Goal: Task Accomplishment & Management: Complete application form

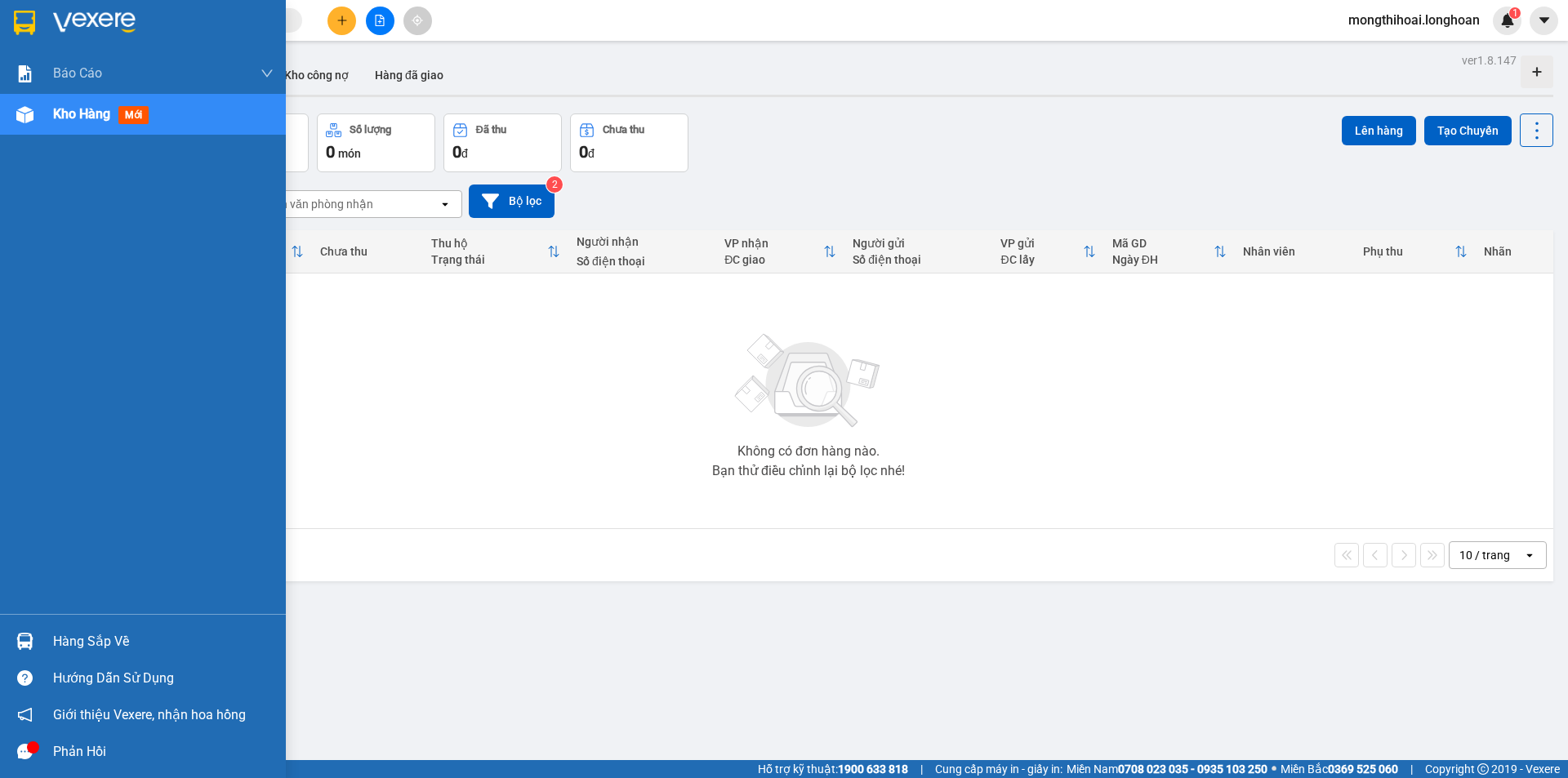
click at [8, 21] on div at bounding box center [142, 26] width 286 height 53
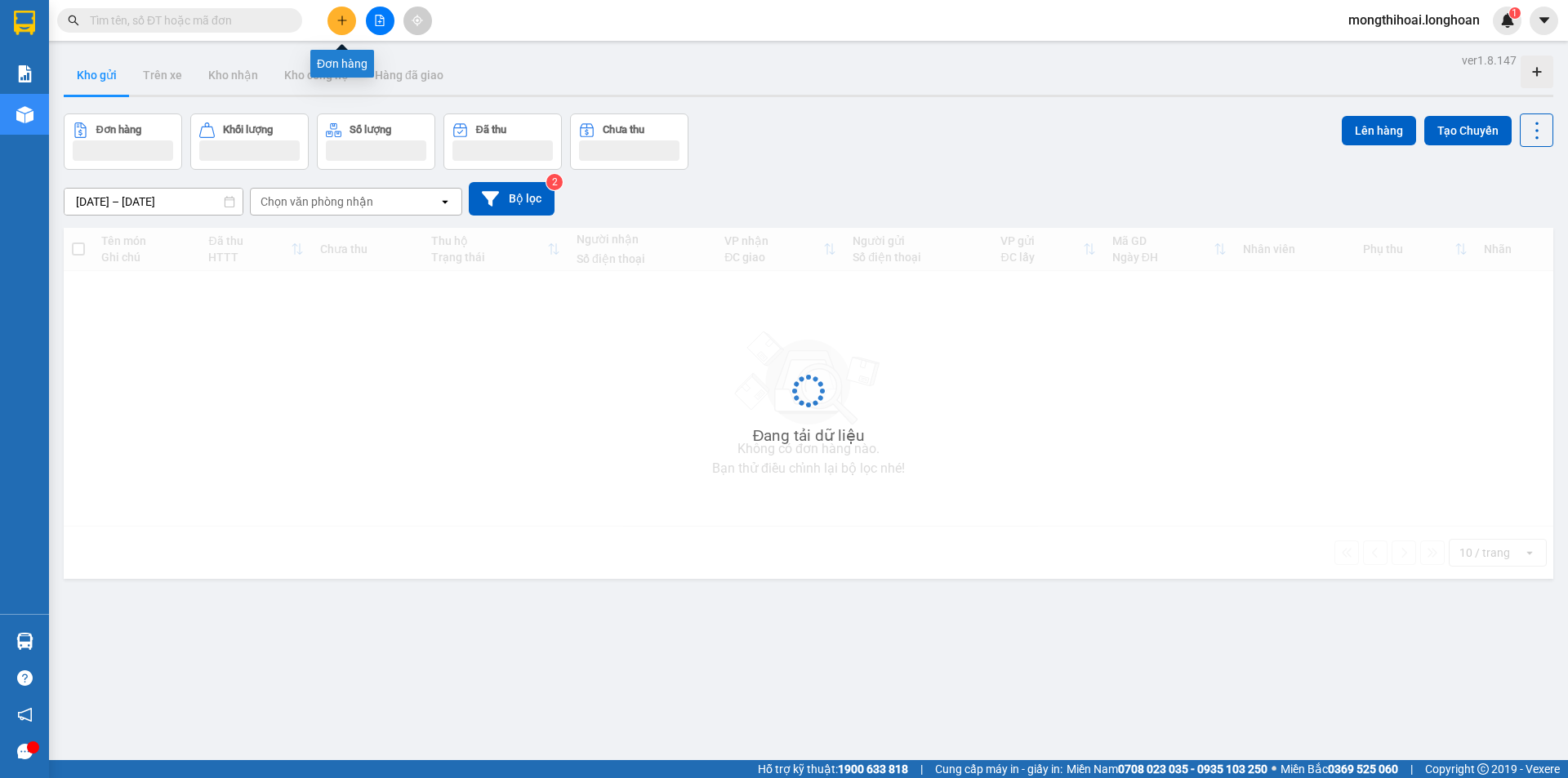
click at [347, 8] on button at bounding box center [342, 21] width 29 height 29
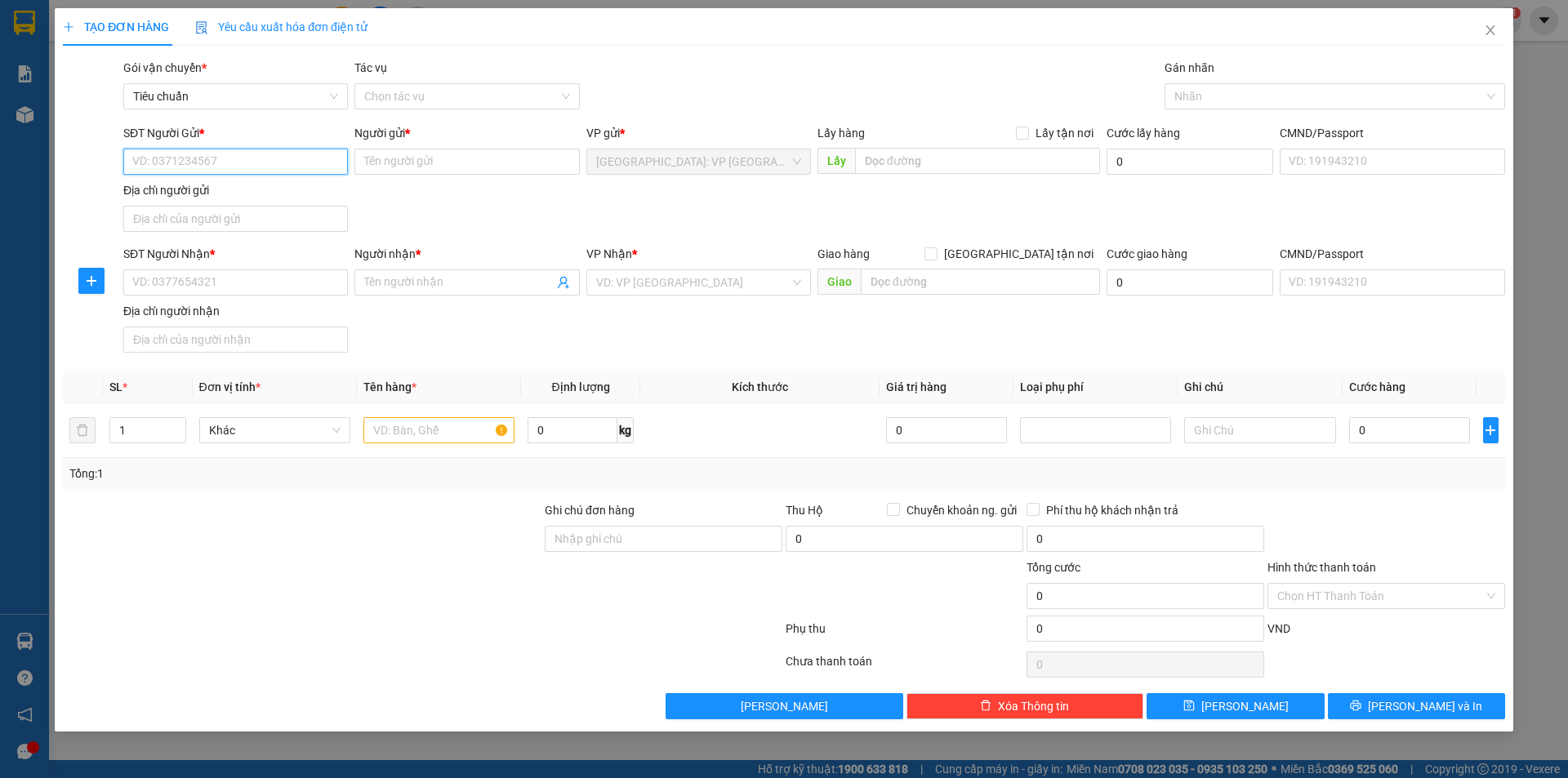
click at [329, 160] on input "SĐT Người Gửi *" at bounding box center [236, 161] width 225 height 26
type input "0379000976"
click at [524, 163] on input "Người gửi *" at bounding box center [466, 161] width 225 height 26
click at [508, 169] on input "Người gửi *" at bounding box center [466, 161] width 225 height 26
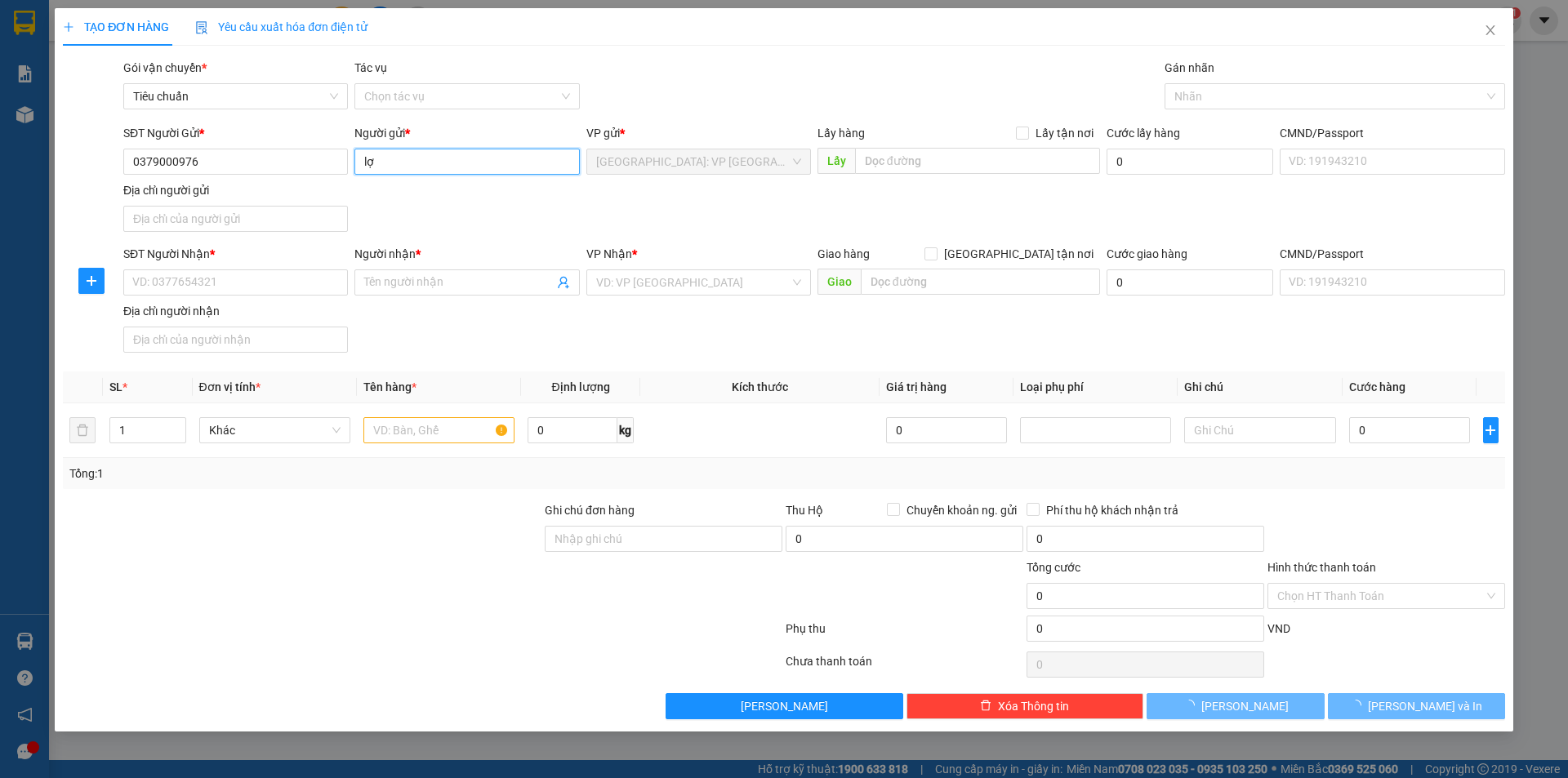
type input "l"
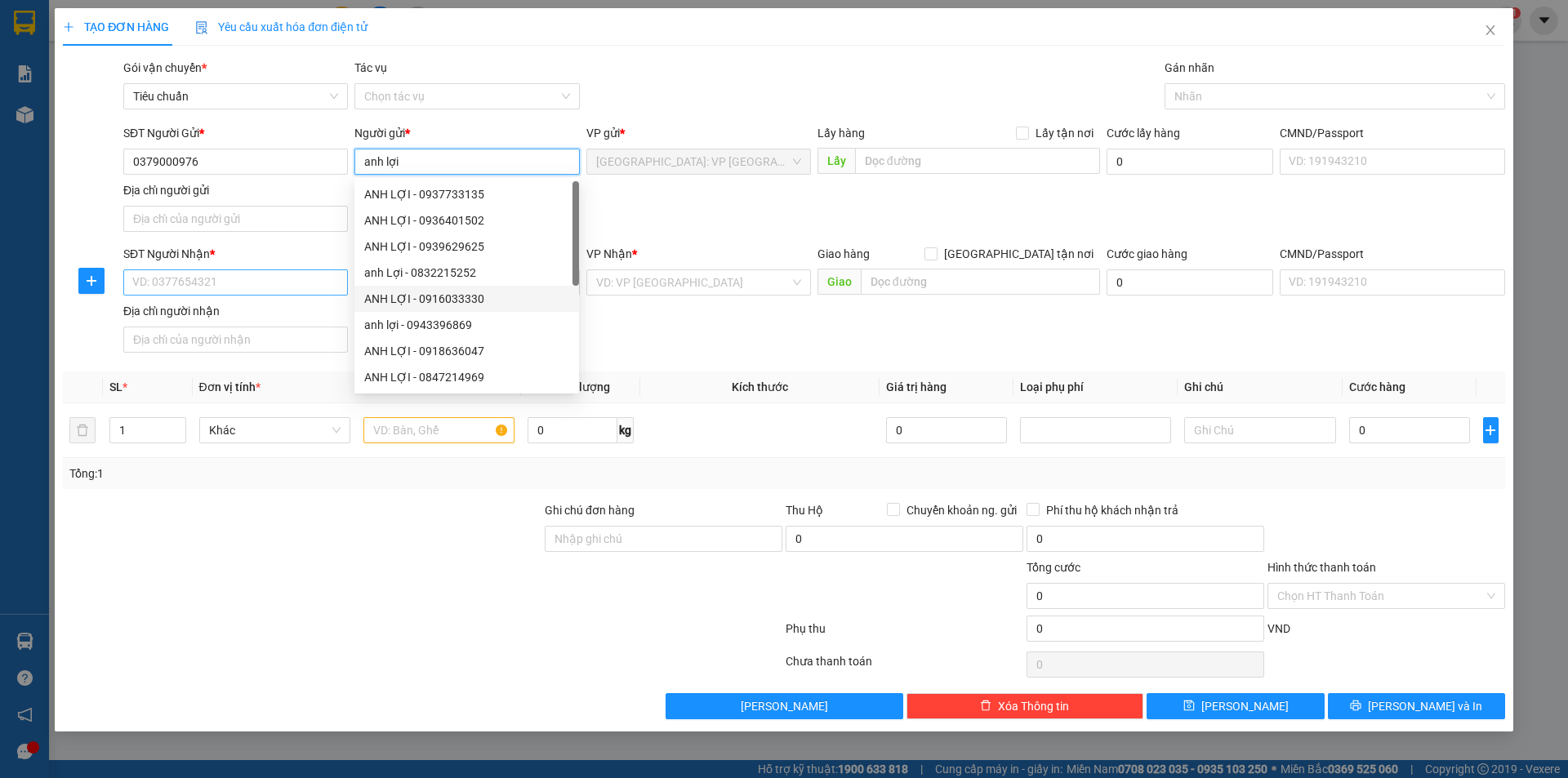
type input "anh lợi"
click at [314, 285] on input "SĐT Người Nhận *" at bounding box center [236, 282] width 225 height 26
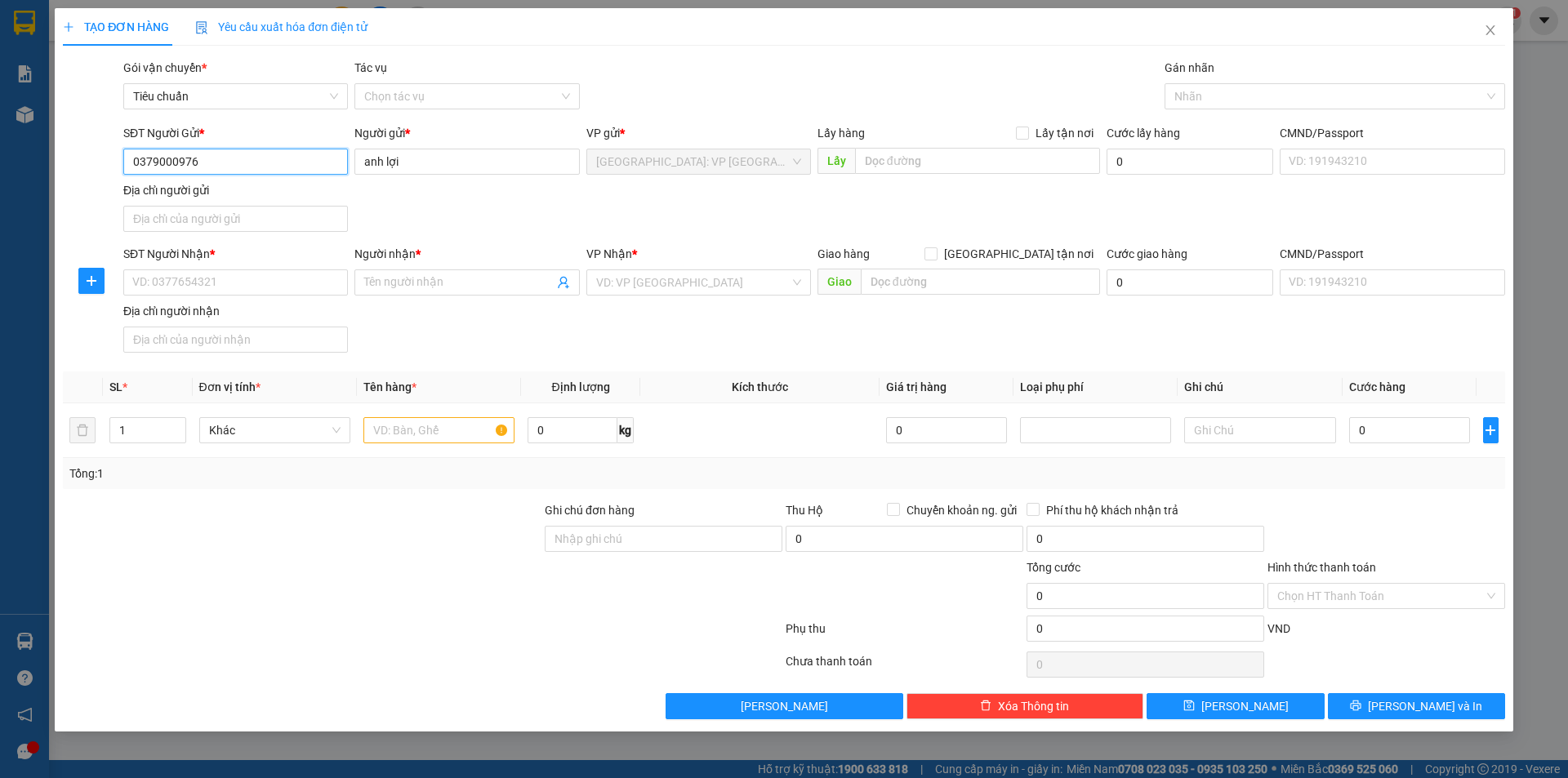
click at [272, 156] on input "0379000976" at bounding box center [236, 161] width 225 height 26
click at [269, 155] on input "0379000976" at bounding box center [236, 161] width 225 height 26
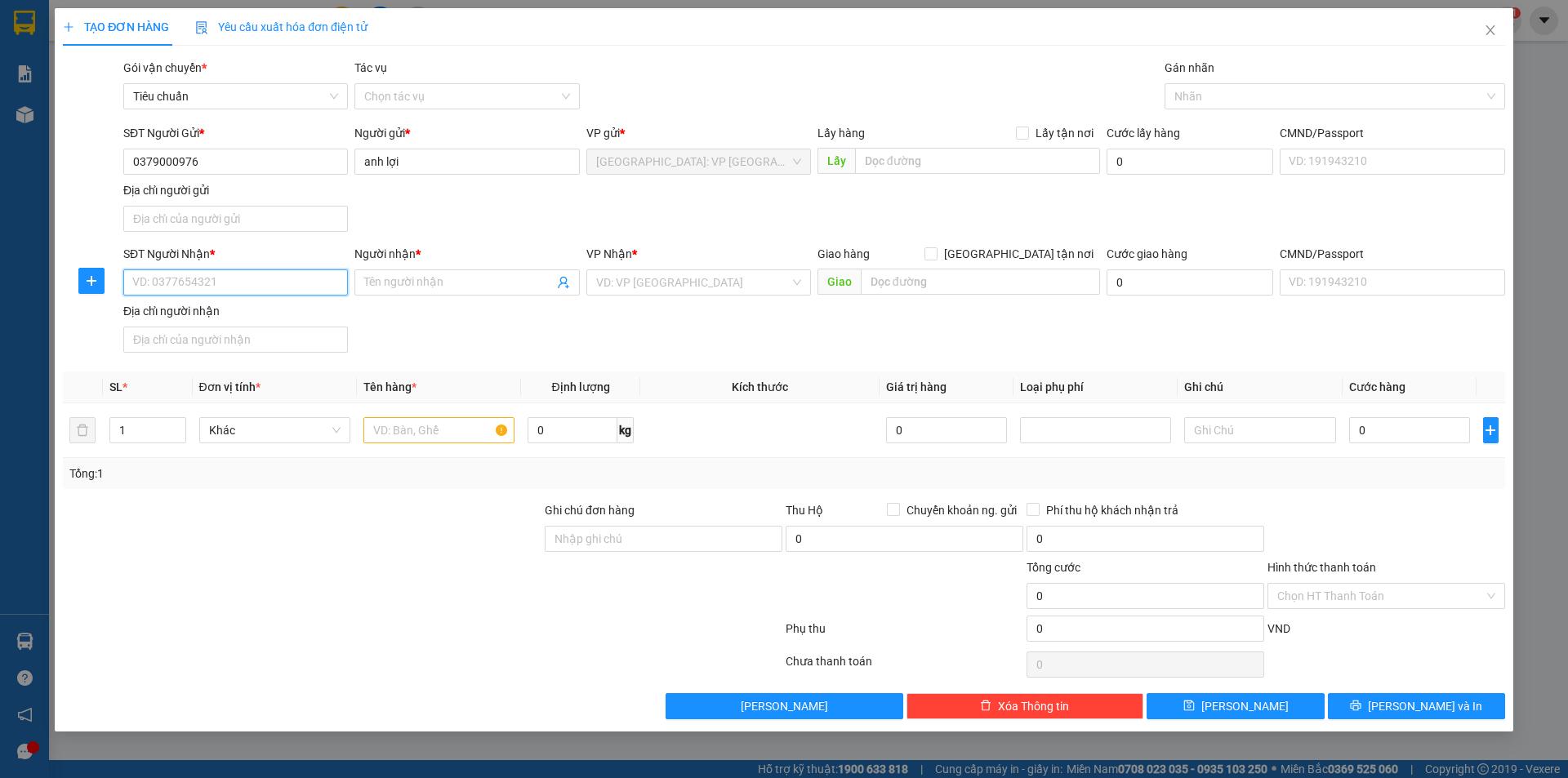
click at [298, 280] on input "SĐT Người Nhận *" at bounding box center [236, 282] width 225 height 26
paste input "0379000976"
type input "0379000976"
click at [452, 168] on input "anh lợi" at bounding box center [466, 161] width 225 height 26
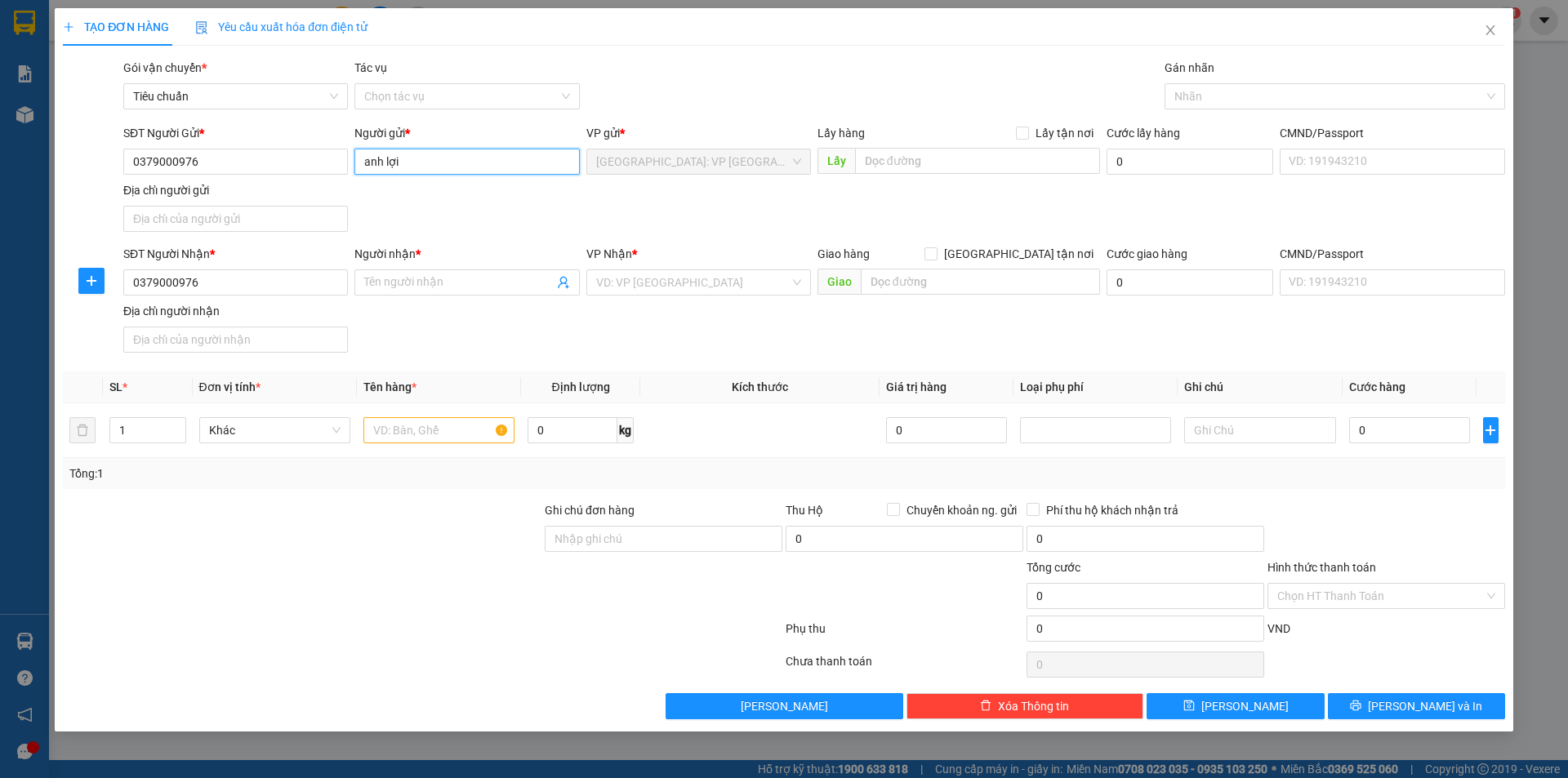
click at [452, 168] on input "anh lợi" at bounding box center [466, 161] width 225 height 26
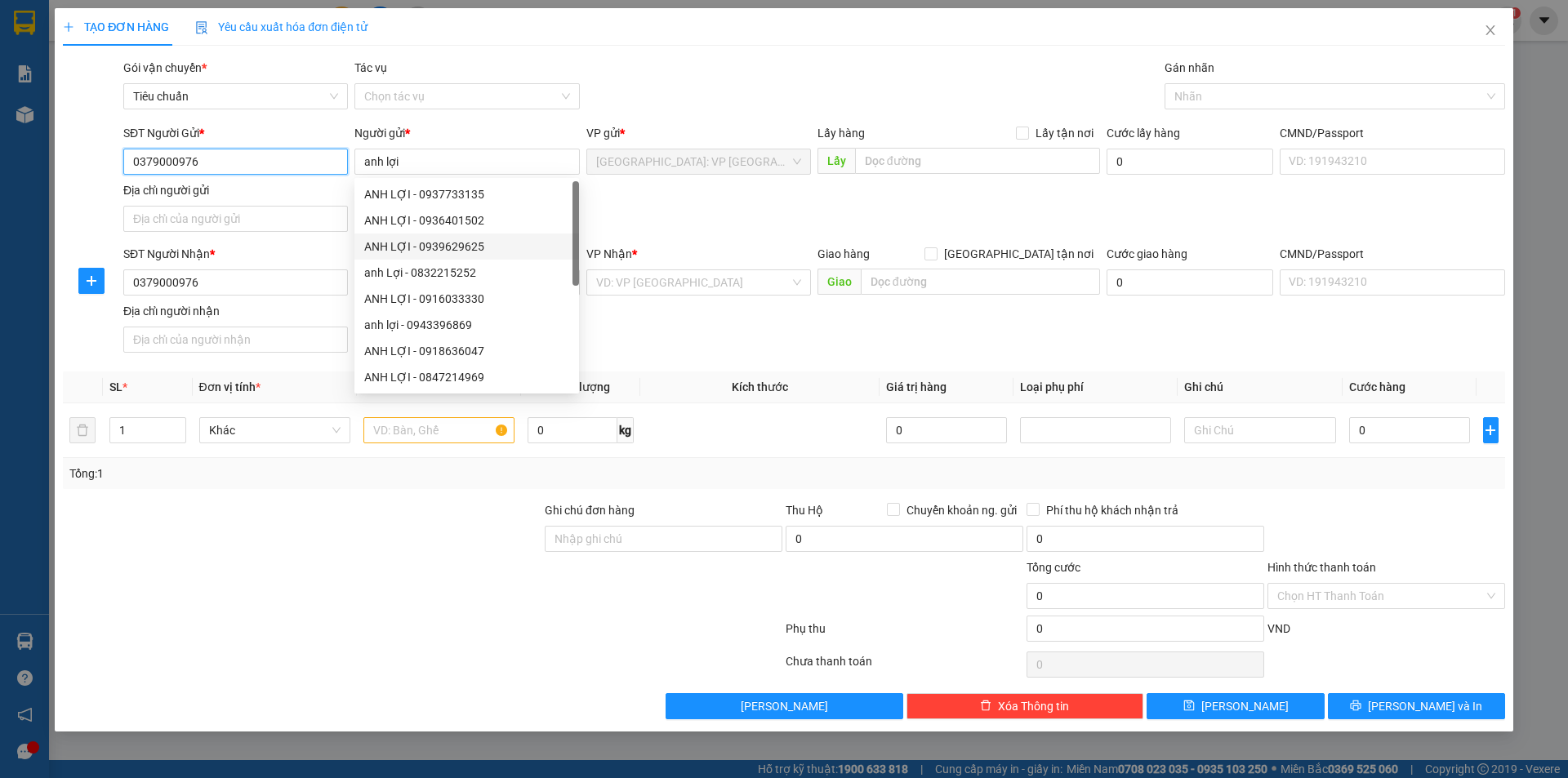
click at [304, 174] on input "0379000976" at bounding box center [236, 161] width 225 height 26
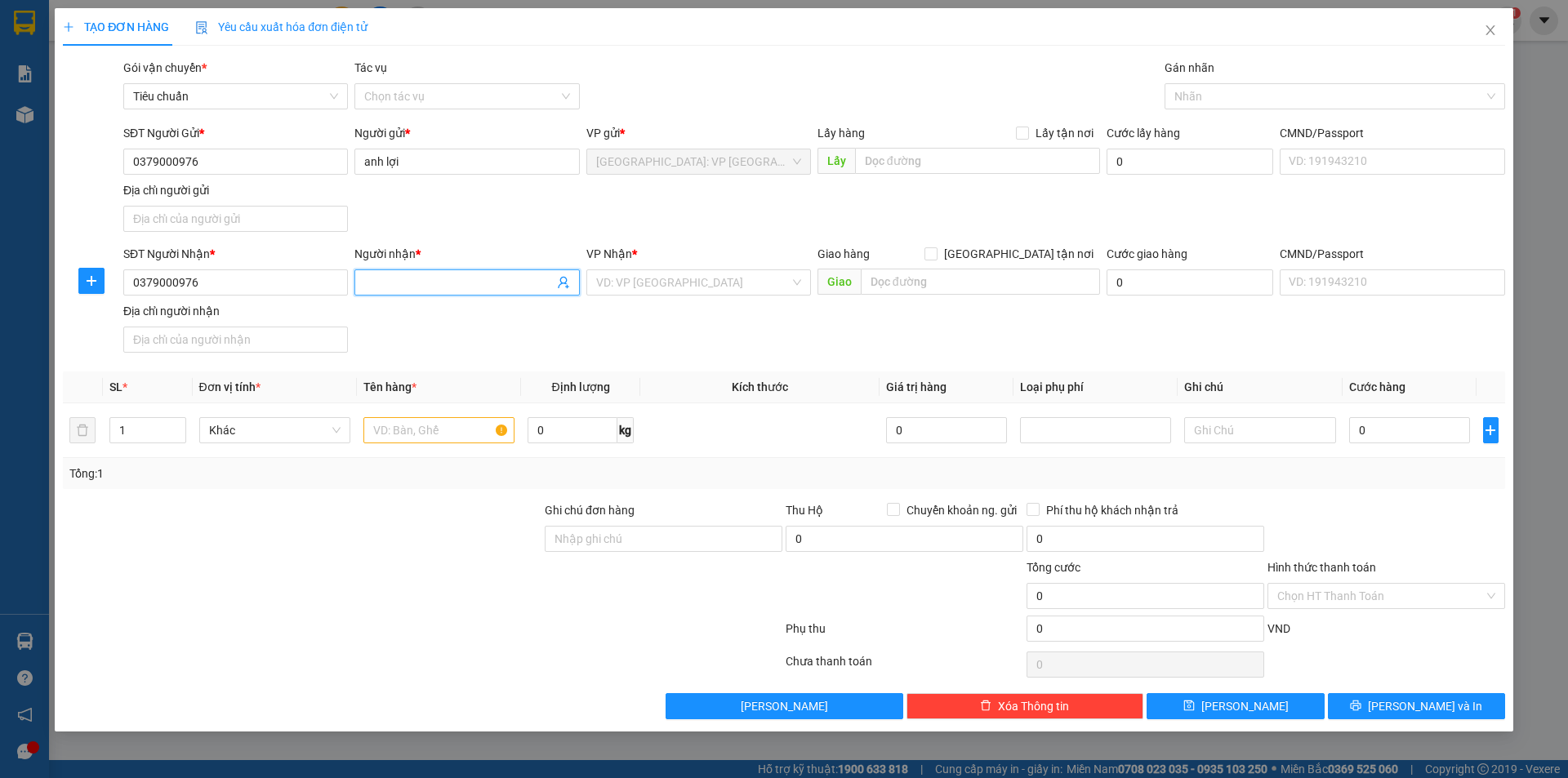
click at [418, 286] on input "Người nhận *" at bounding box center [458, 282] width 189 height 18
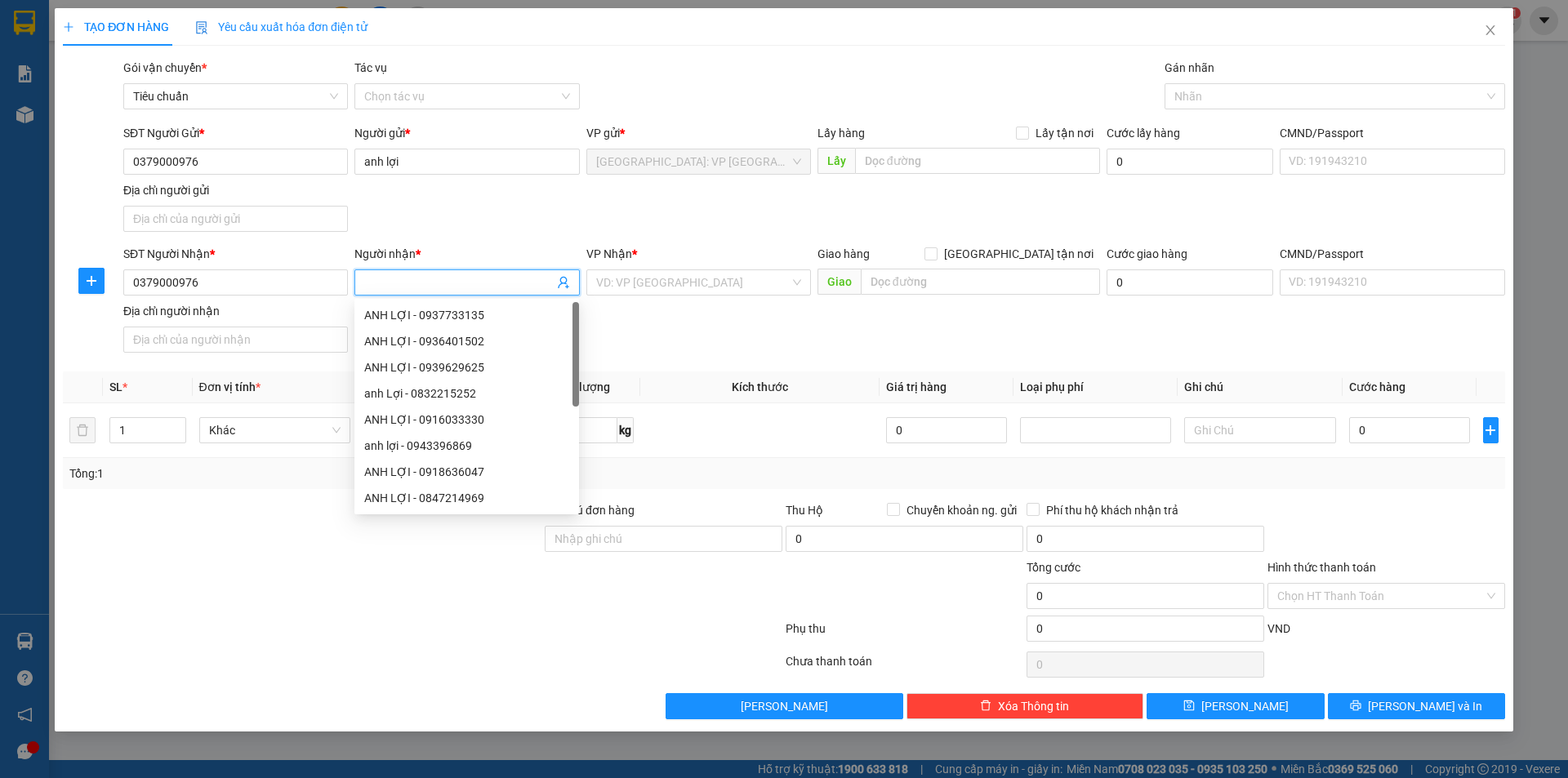
paste input "anh lợi"
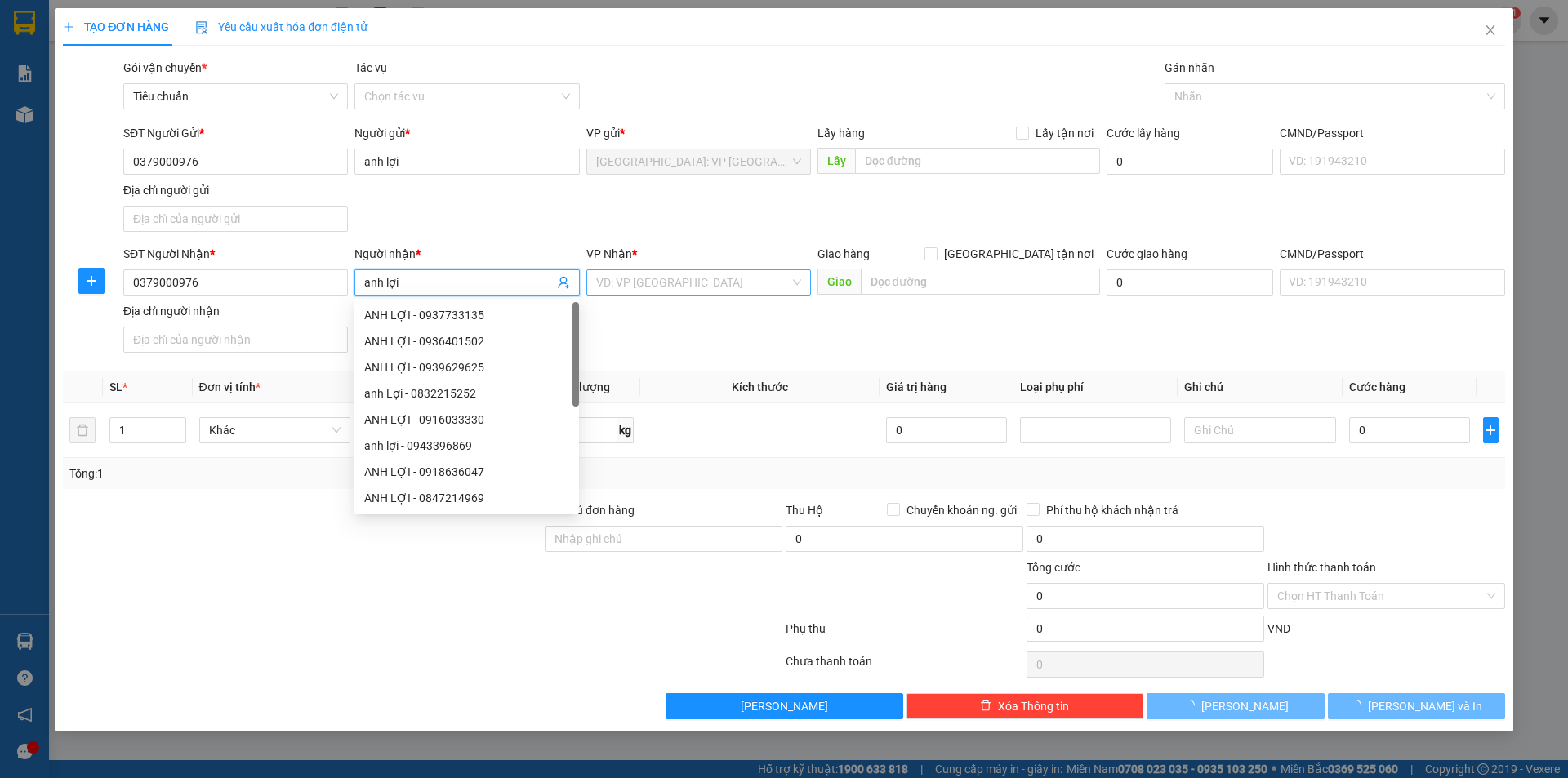
type input "anh lợi"
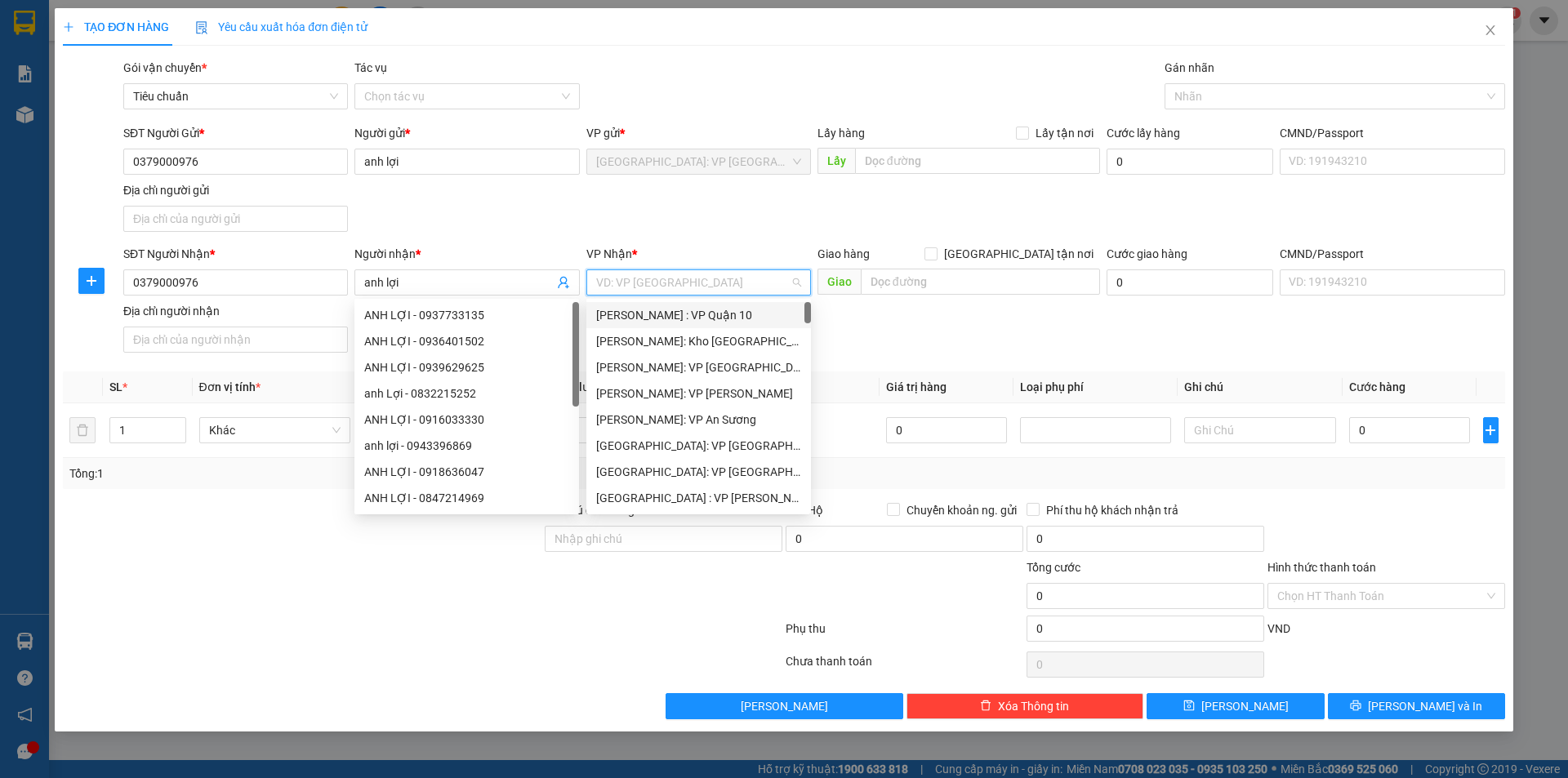
click at [632, 277] on input "search" at bounding box center [693, 282] width 194 height 25
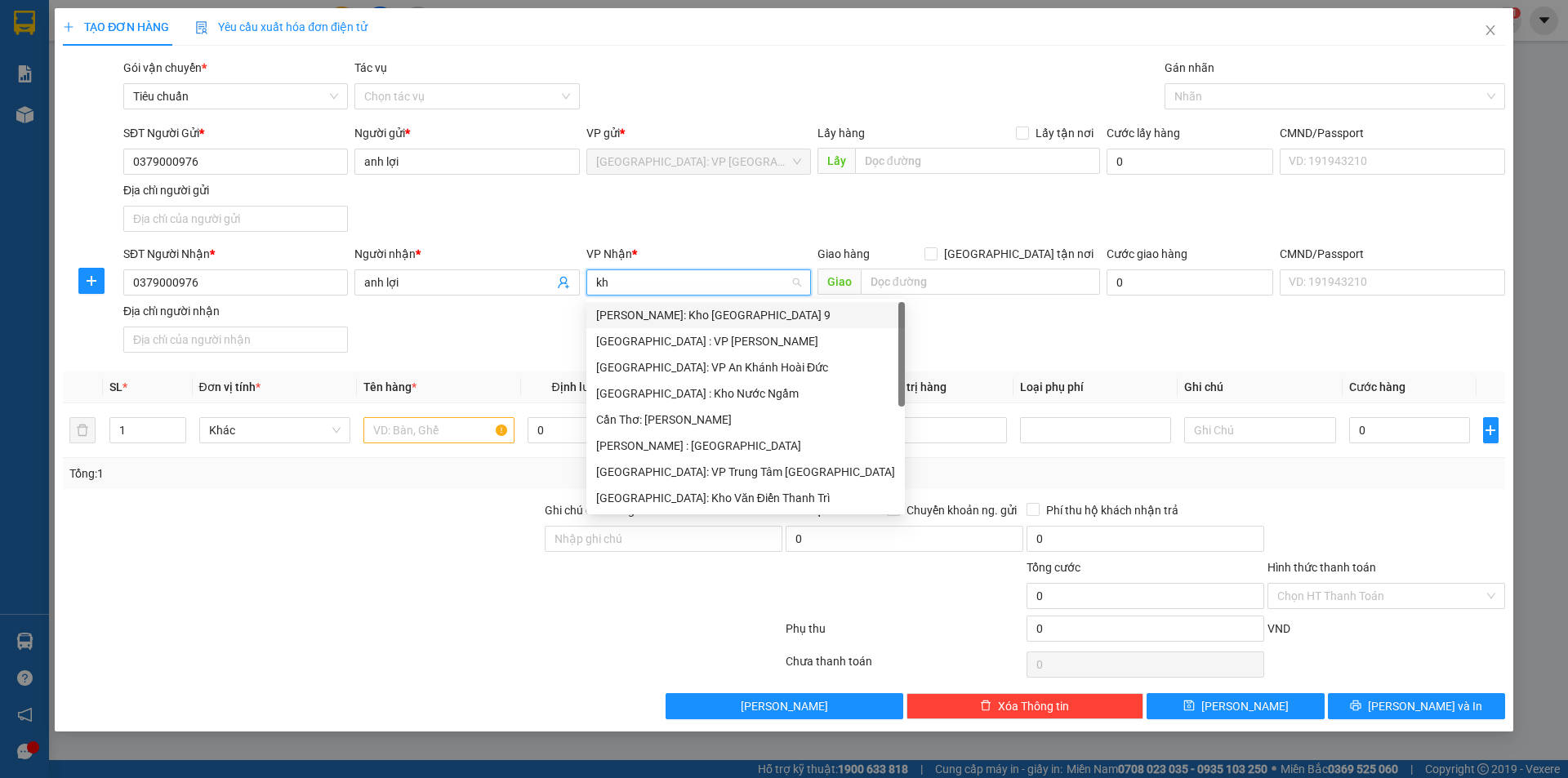
type input "kho"
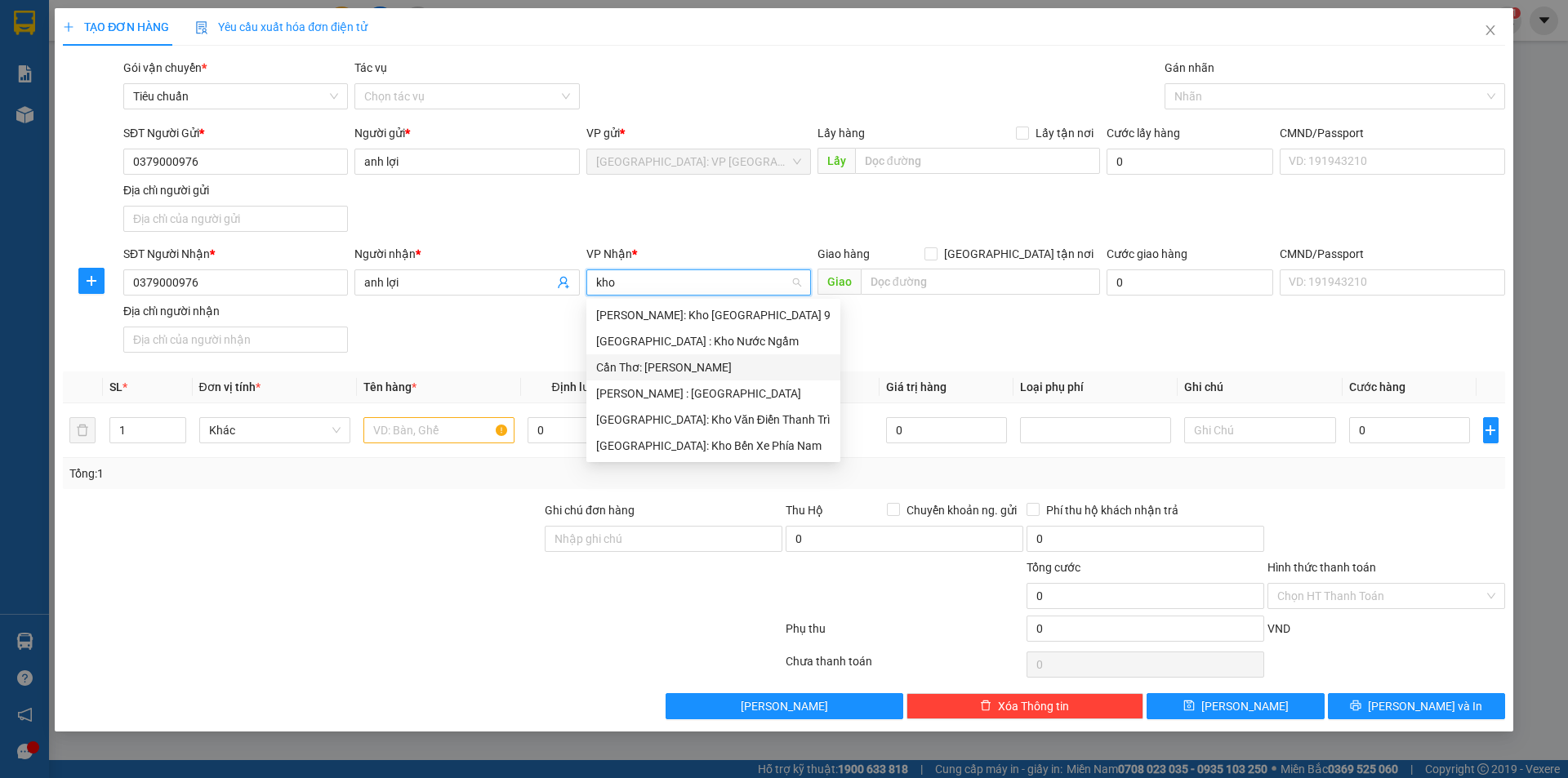
click at [665, 362] on div "Cần Thơ: [PERSON_NAME]" at bounding box center [713, 367] width 235 height 18
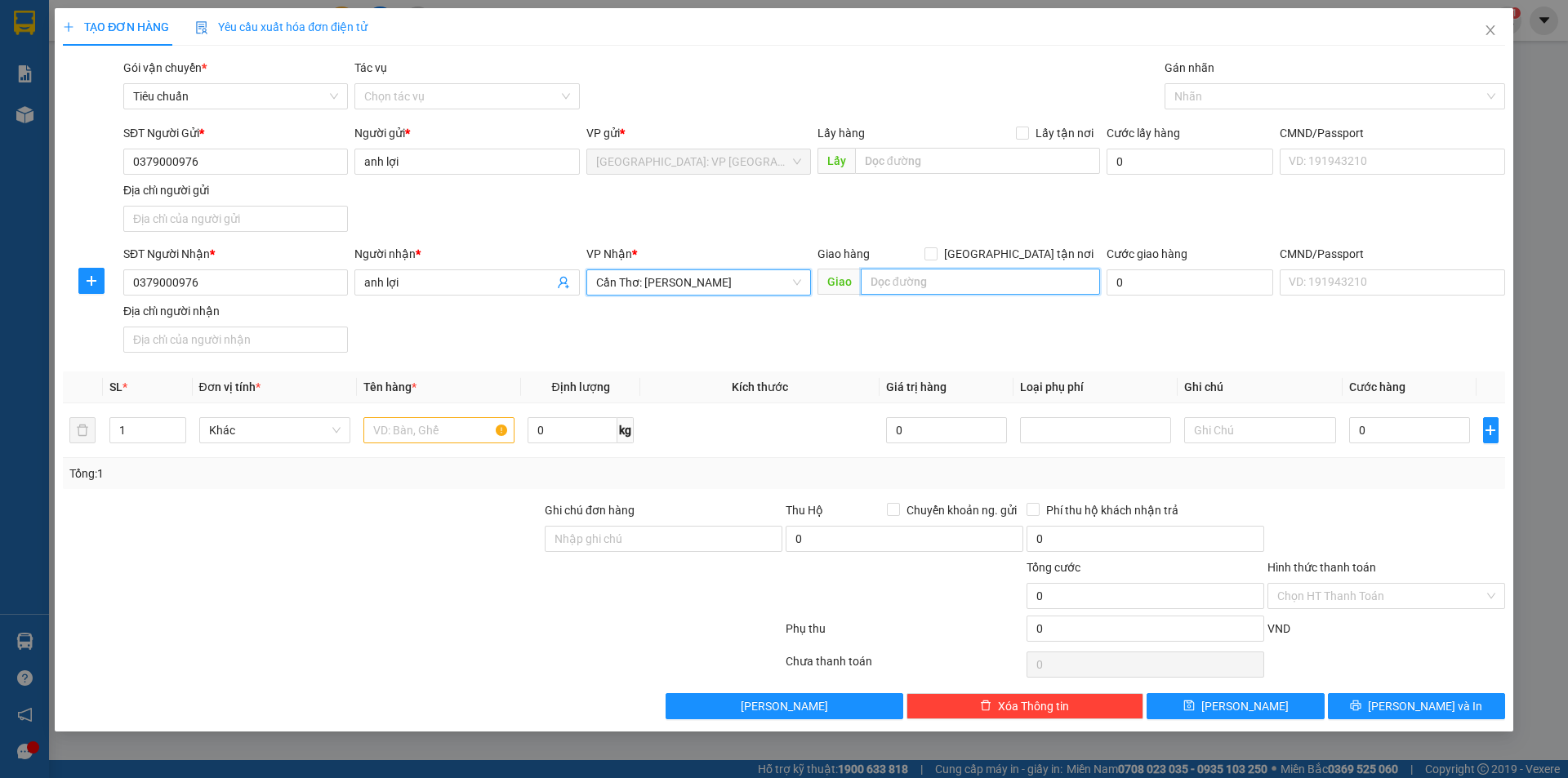
click at [957, 284] on input "text" at bounding box center [980, 282] width 240 height 26
click at [921, 278] on input "text" at bounding box center [980, 282] width 240 height 26
type input "d"
type input "đường văn cừ, dương tơ [GEOGRAPHIC_DATA]"
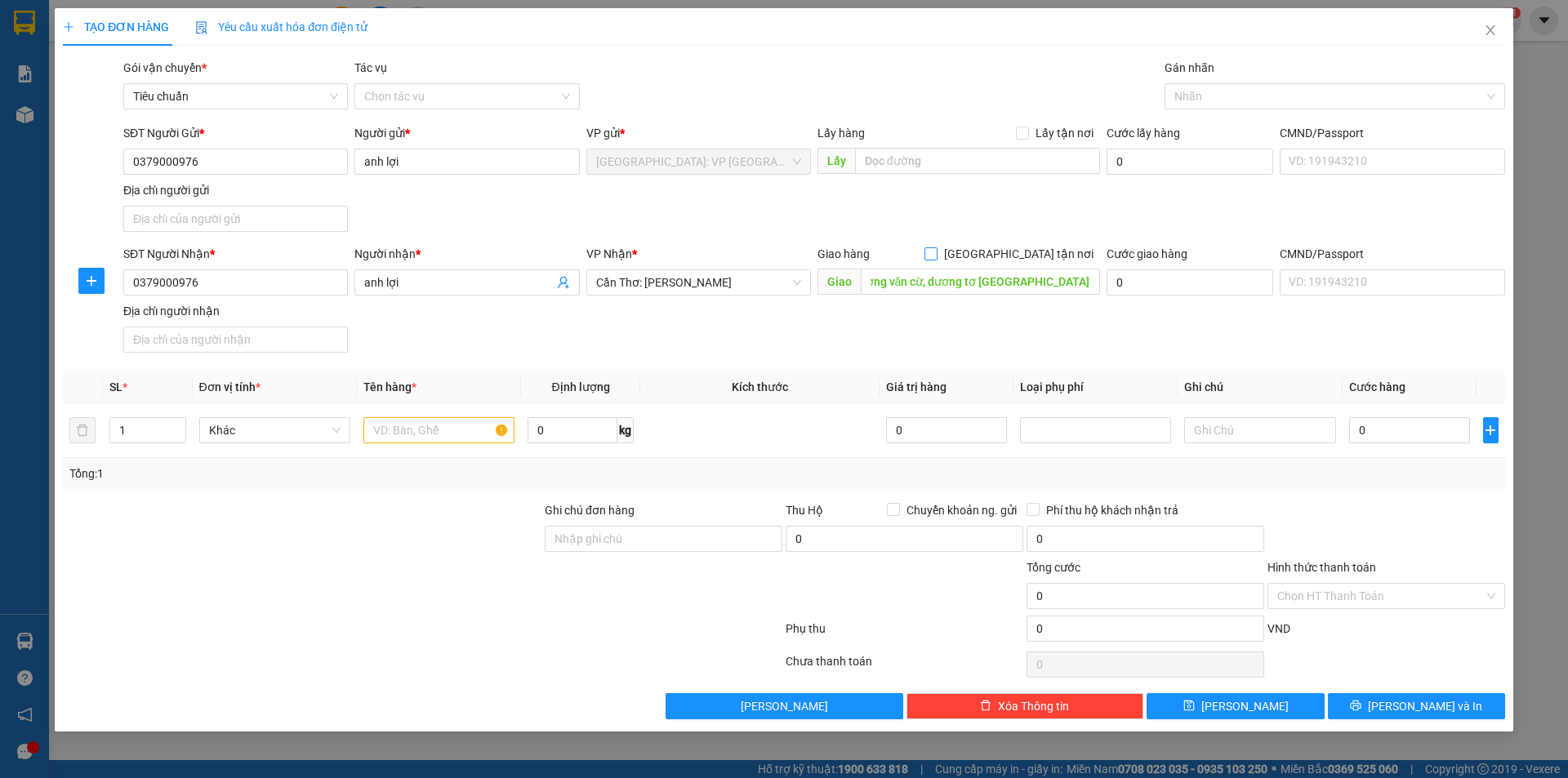
click at [936, 253] on input "[GEOGRAPHIC_DATA] tận nơi" at bounding box center [931, 253] width 12 height 12
checkbox input "true"
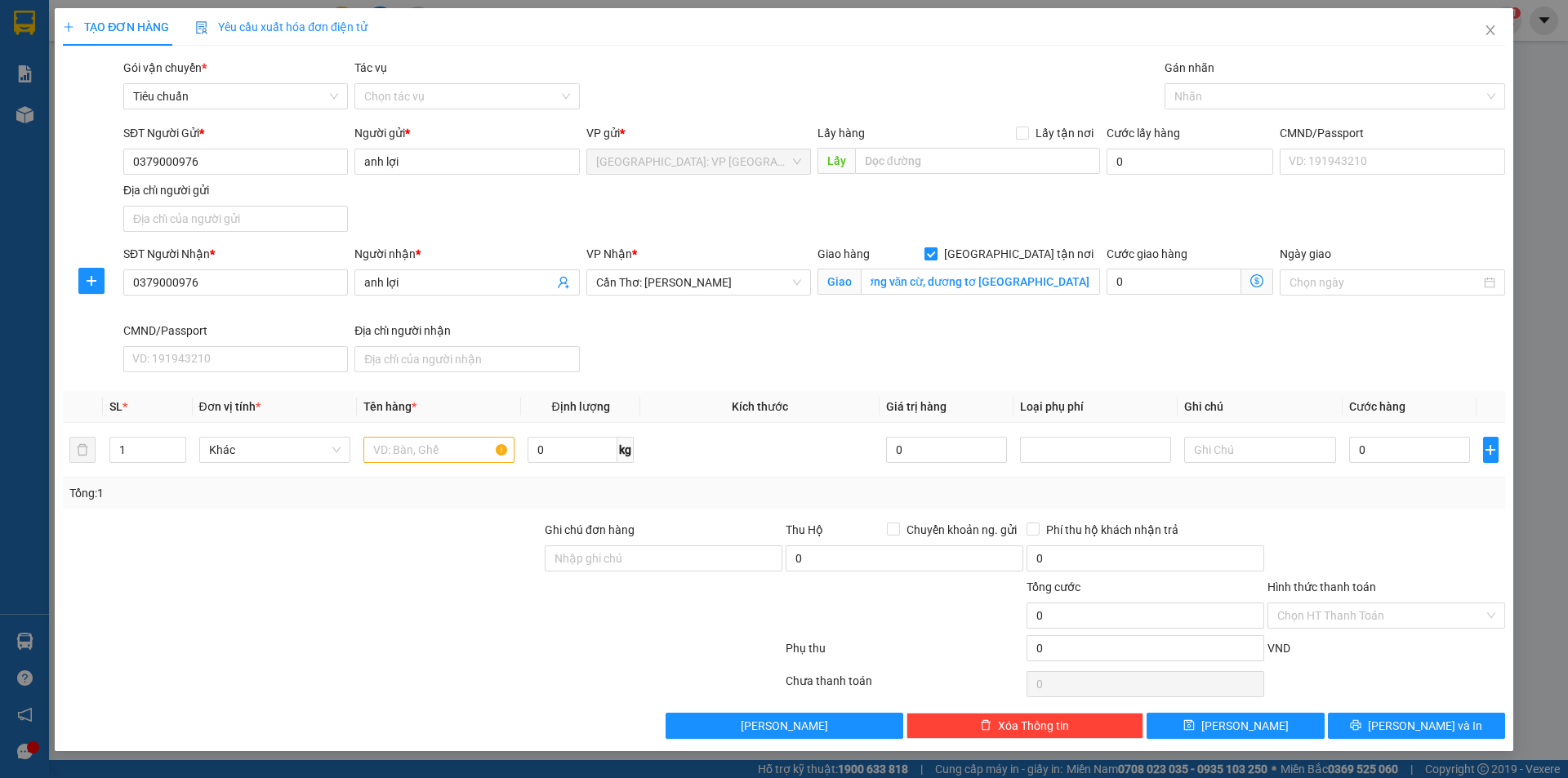
scroll to position [0, 0]
click at [1192, 95] on div at bounding box center [1327, 96] width 316 height 20
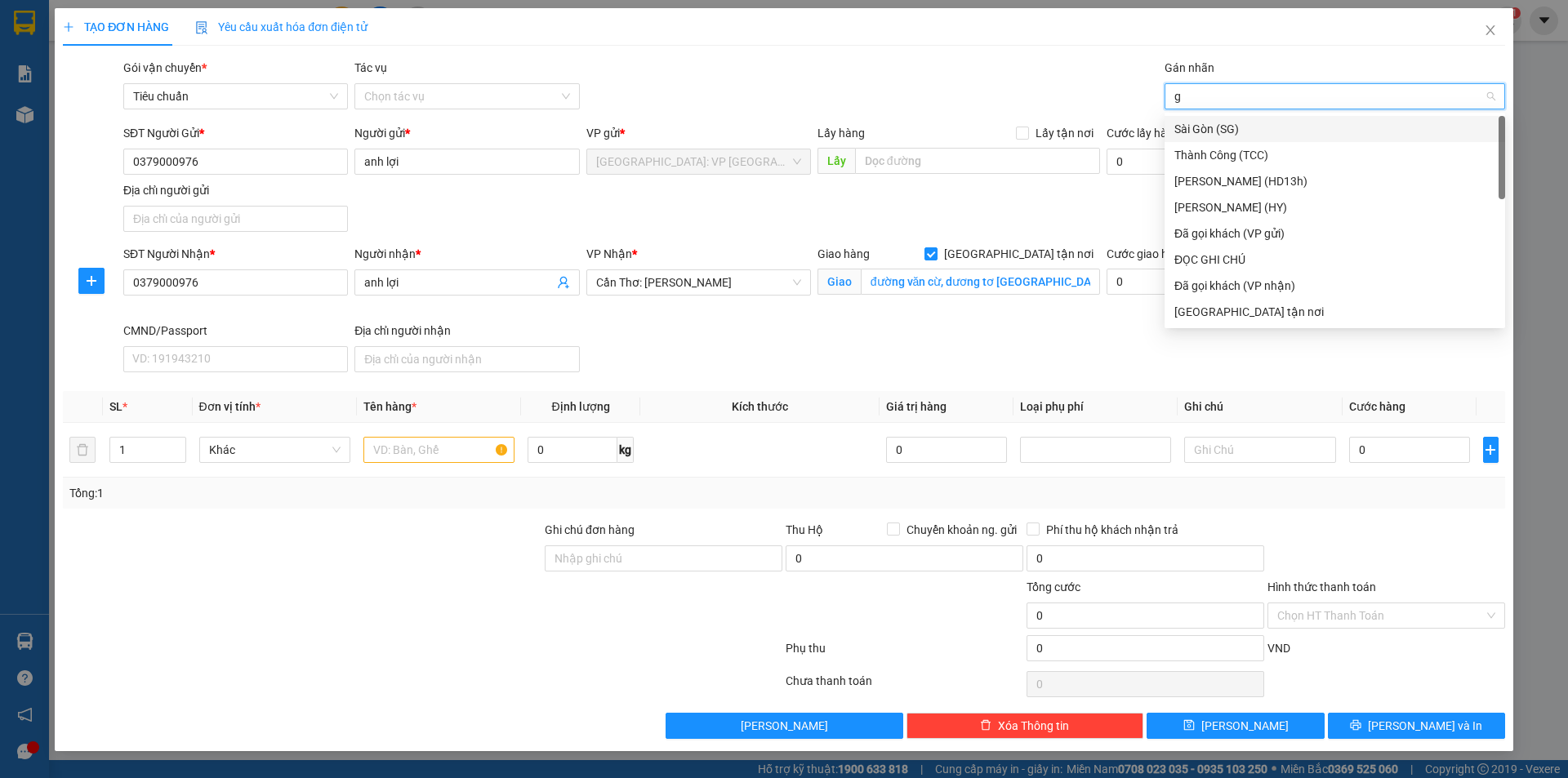
type input "gi"
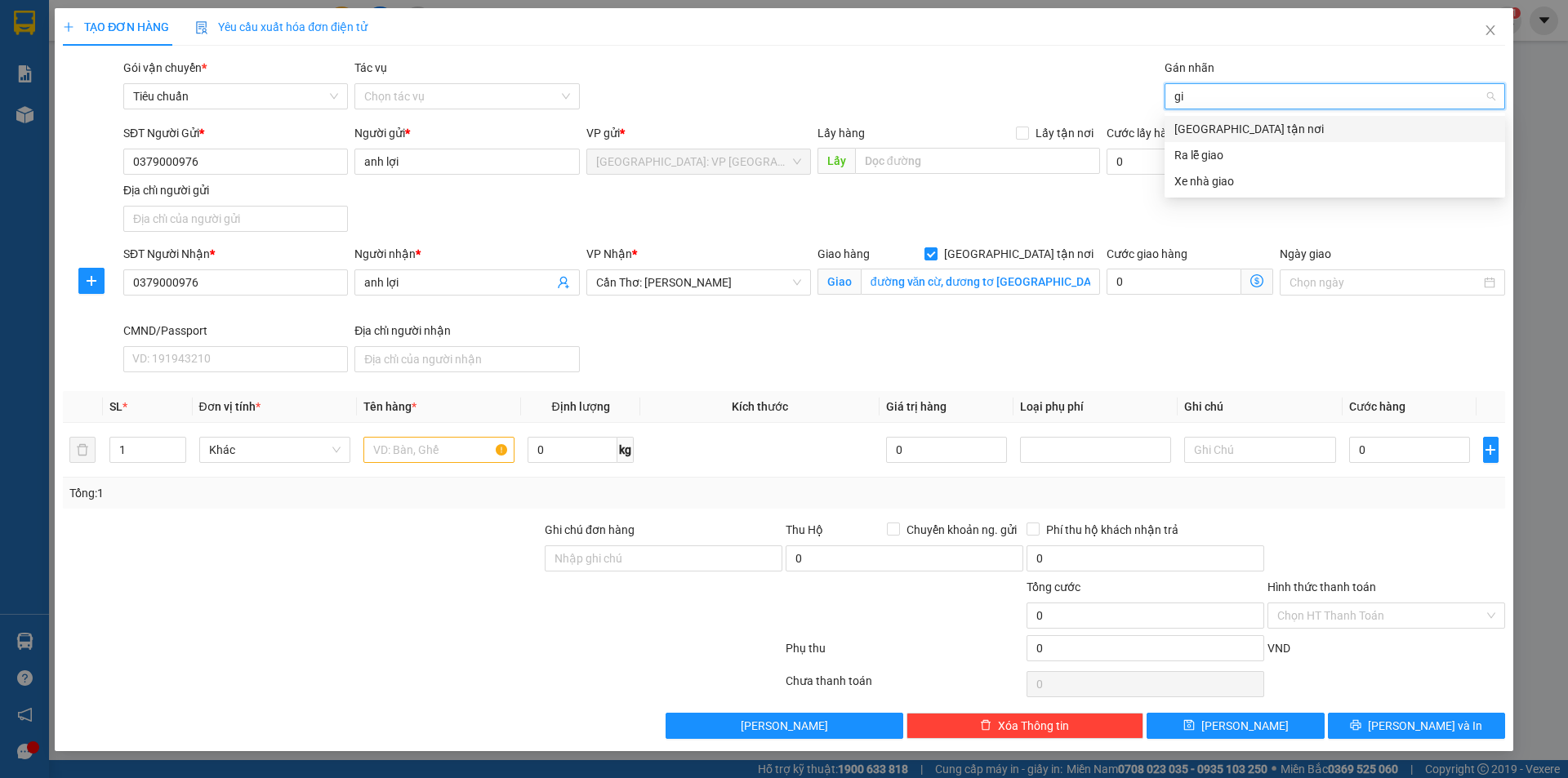
click at [1214, 125] on div "[GEOGRAPHIC_DATA] tận nơi" at bounding box center [1335, 129] width 321 height 18
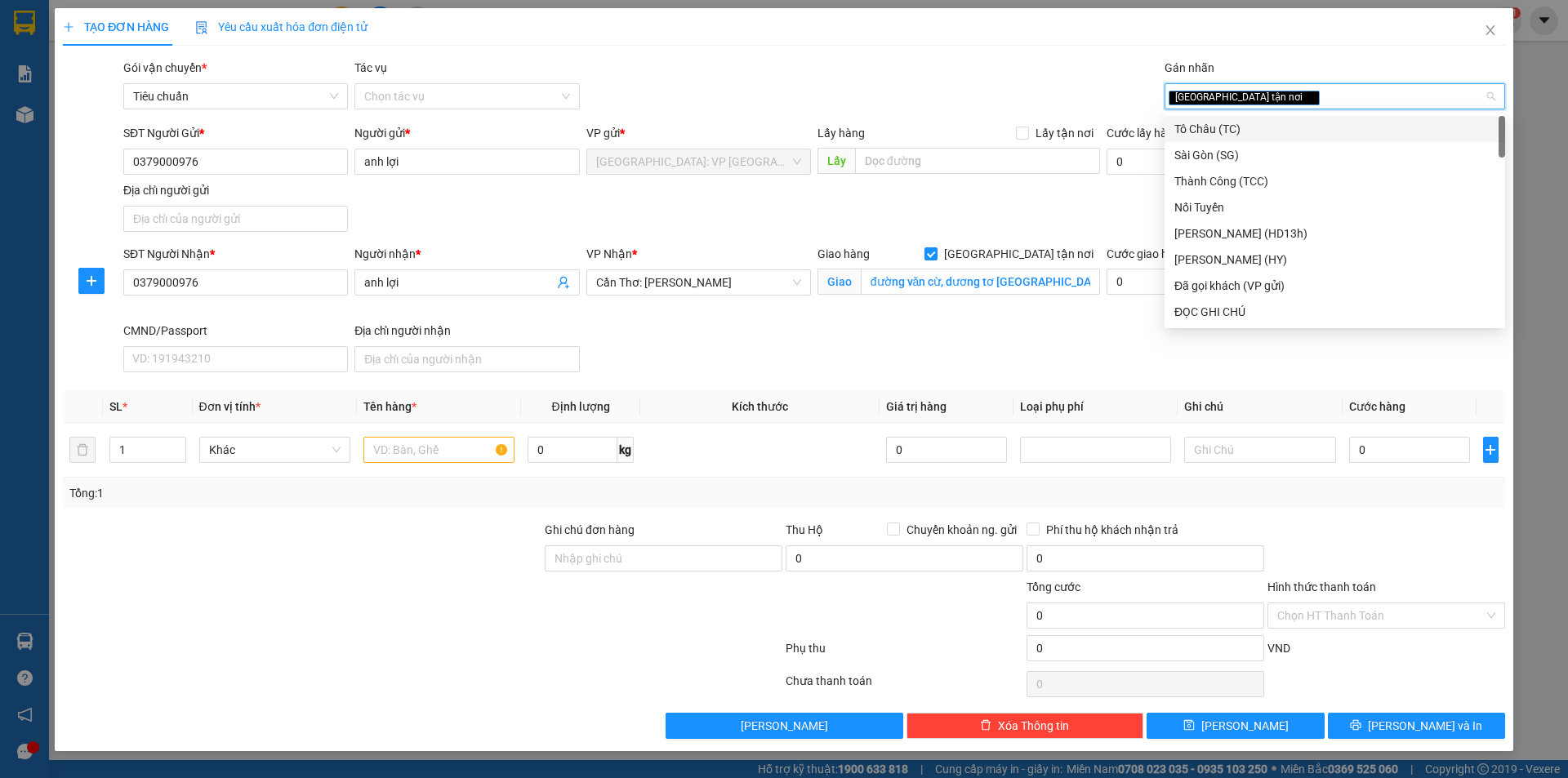
click at [1297, 99] on div "[GEOGRAPHIC_DATA] tận nơi" at bounding box center [1327, 96] width 316 height 20
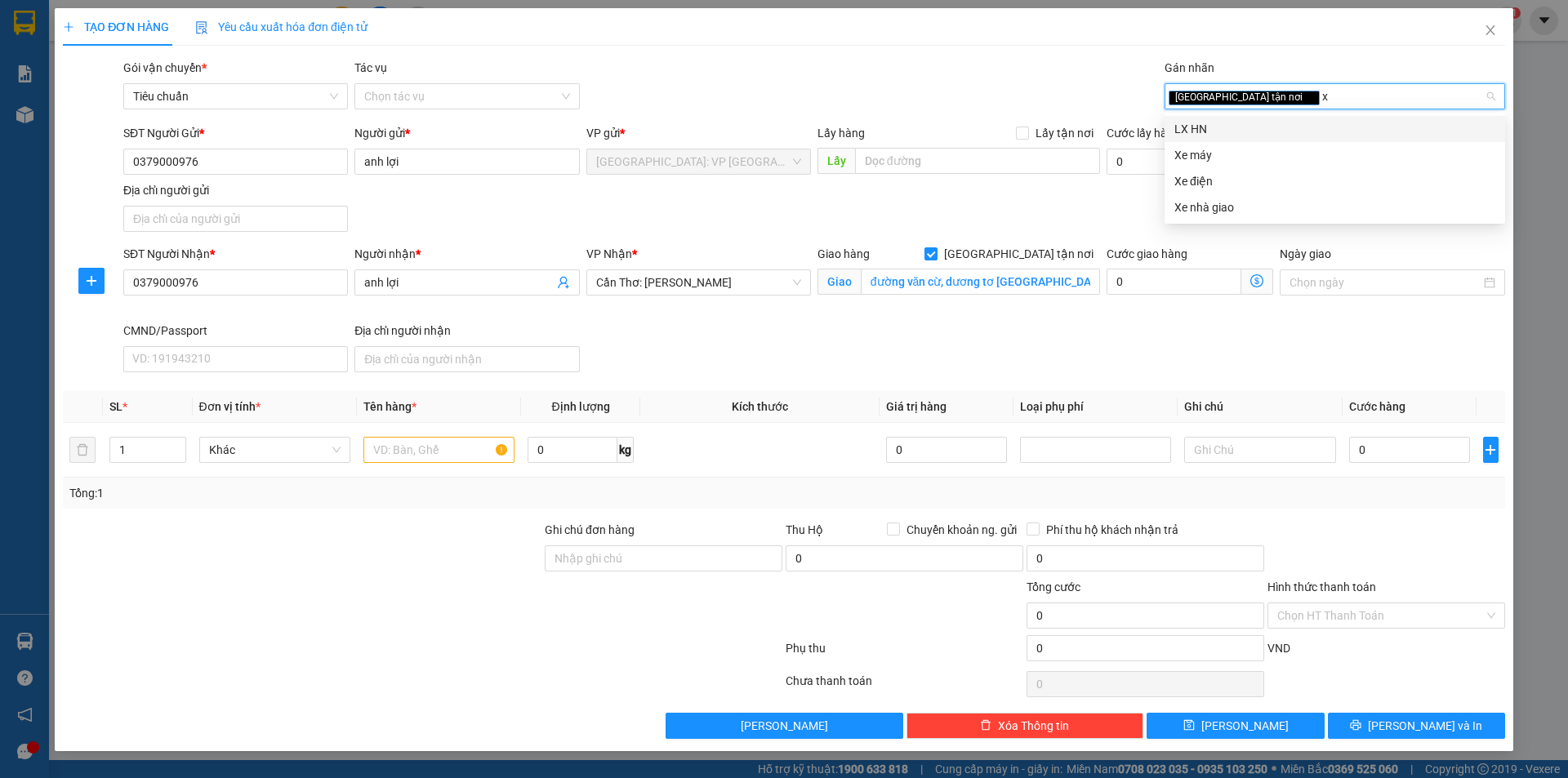
type input "xe"
click at [1209, 136] on div "Xe máy" at bounding box center [1335, 129] width 321 height 18
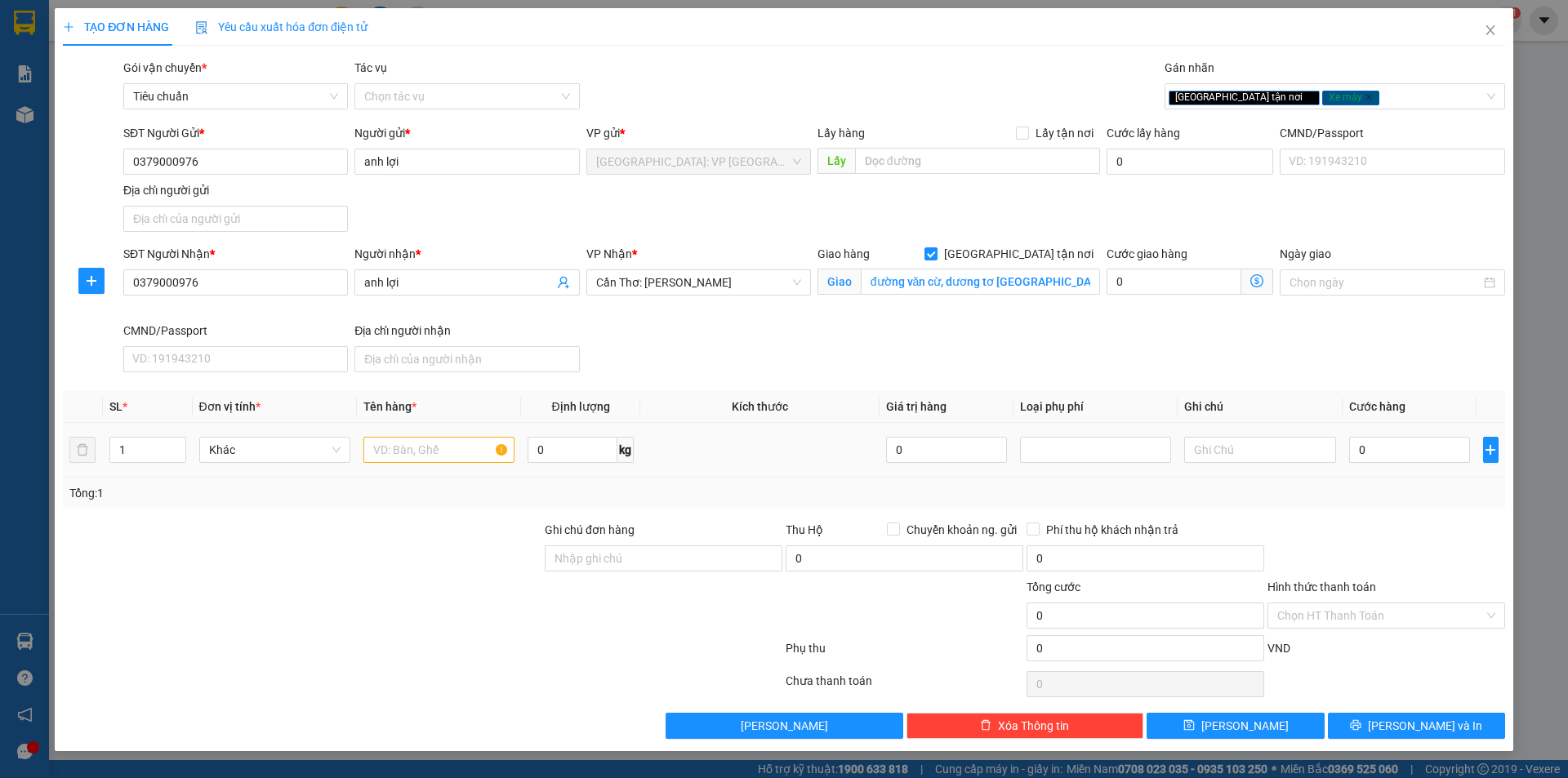
click at [417, 464] on div at bounding box center [438, 450] width 151 height 33
click at [418, 454] on input "text" at bounding box center [438, 450] width 151 height 26
type input "1 xe ga bs 37F2 528 39"
click at [730, 569] on input "Ghi chú đơn hàng" at bounding box center [663, 558] width 238 height 26
click at [687, 568] on input "1 chìa khoá quấn tay lái" at bounding box center [663, 558] width 238 height 26
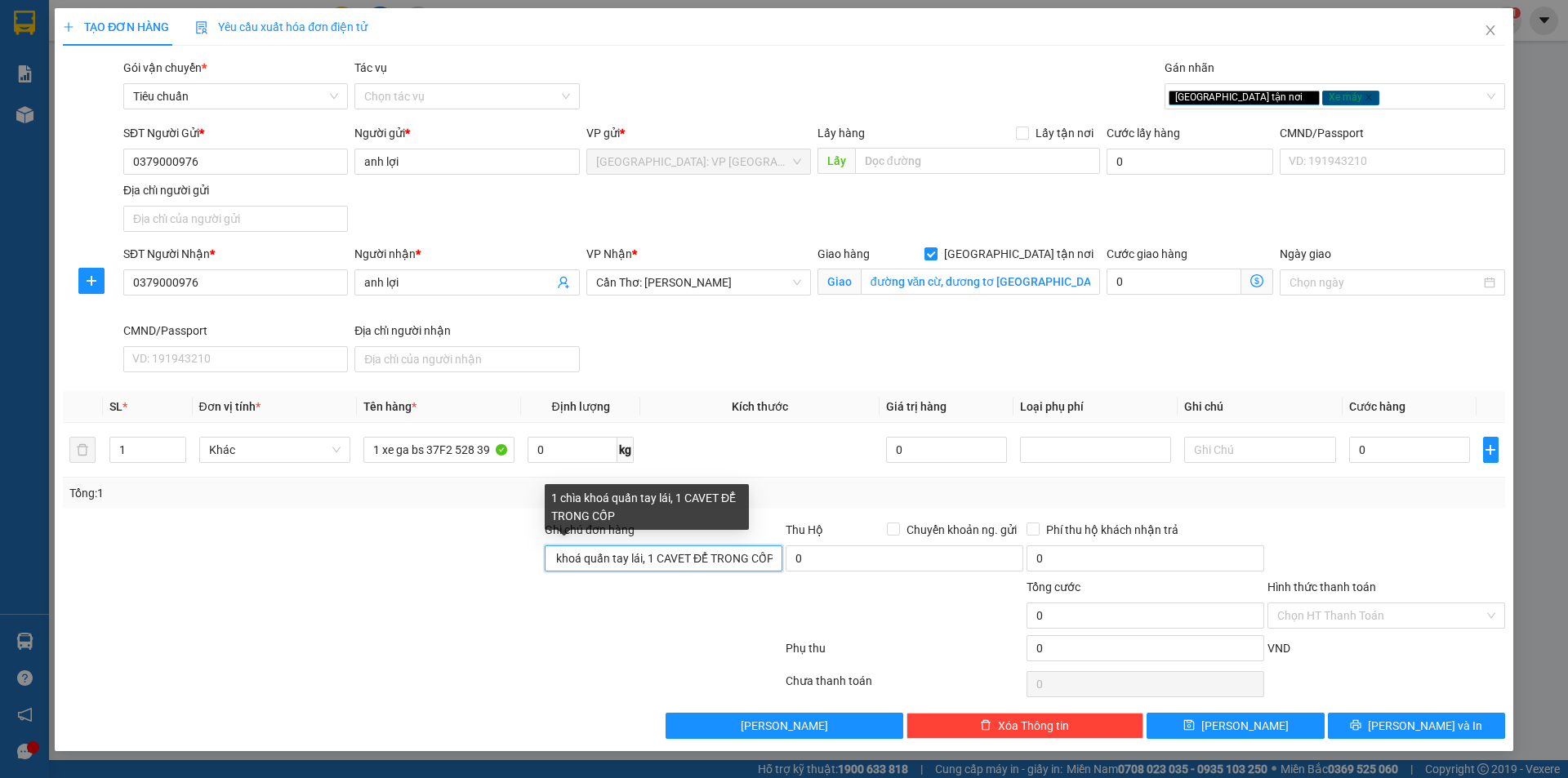
scroll to position [0, 35]
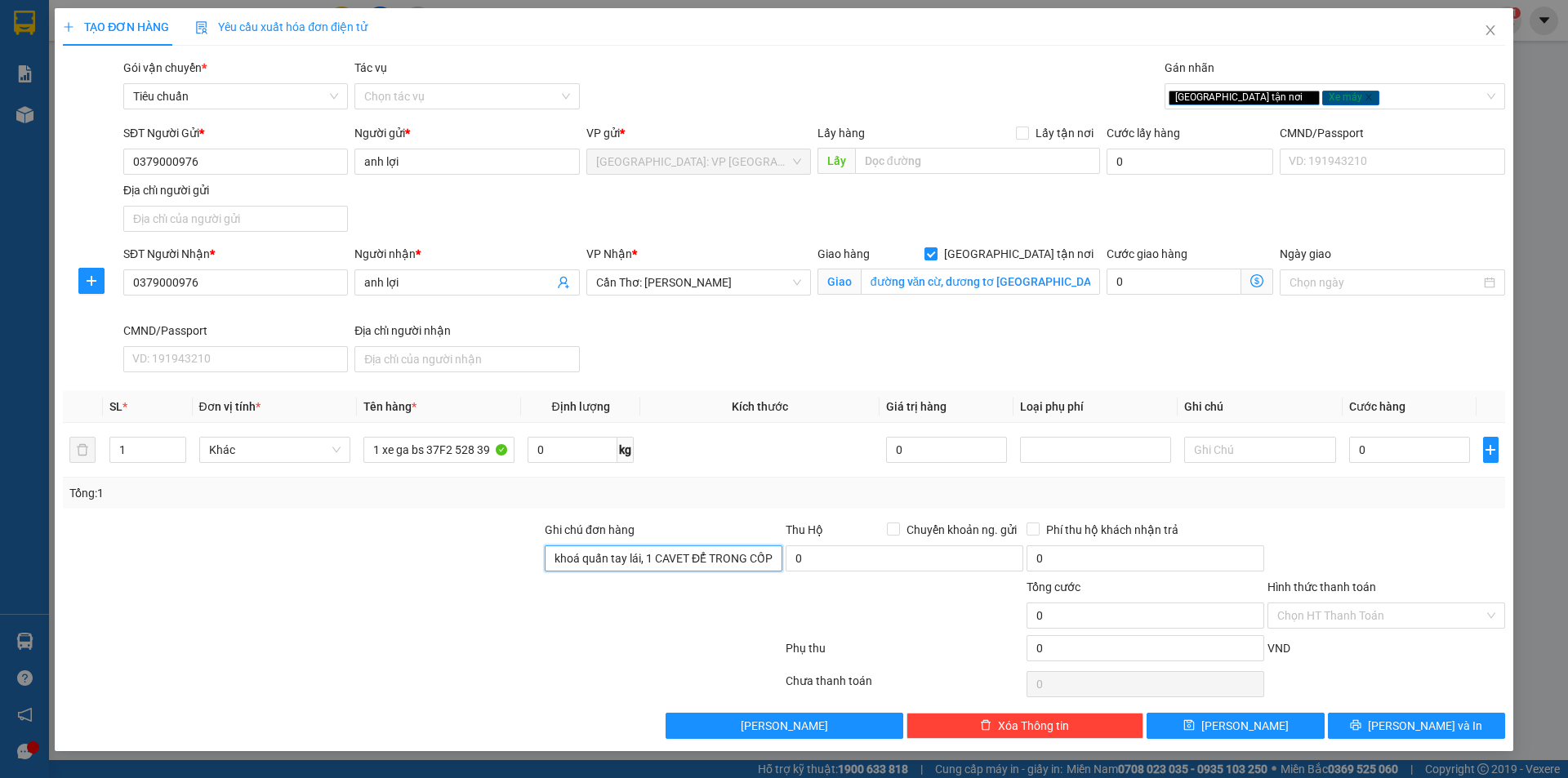
type input "1 chìa khoá quấn tay lái, 1 CAVET ĐỂ TRONG CỐP"
click at [1419, 458] on input "0" at bounding box center [1410, 450] width 122 height 26
type input "1"
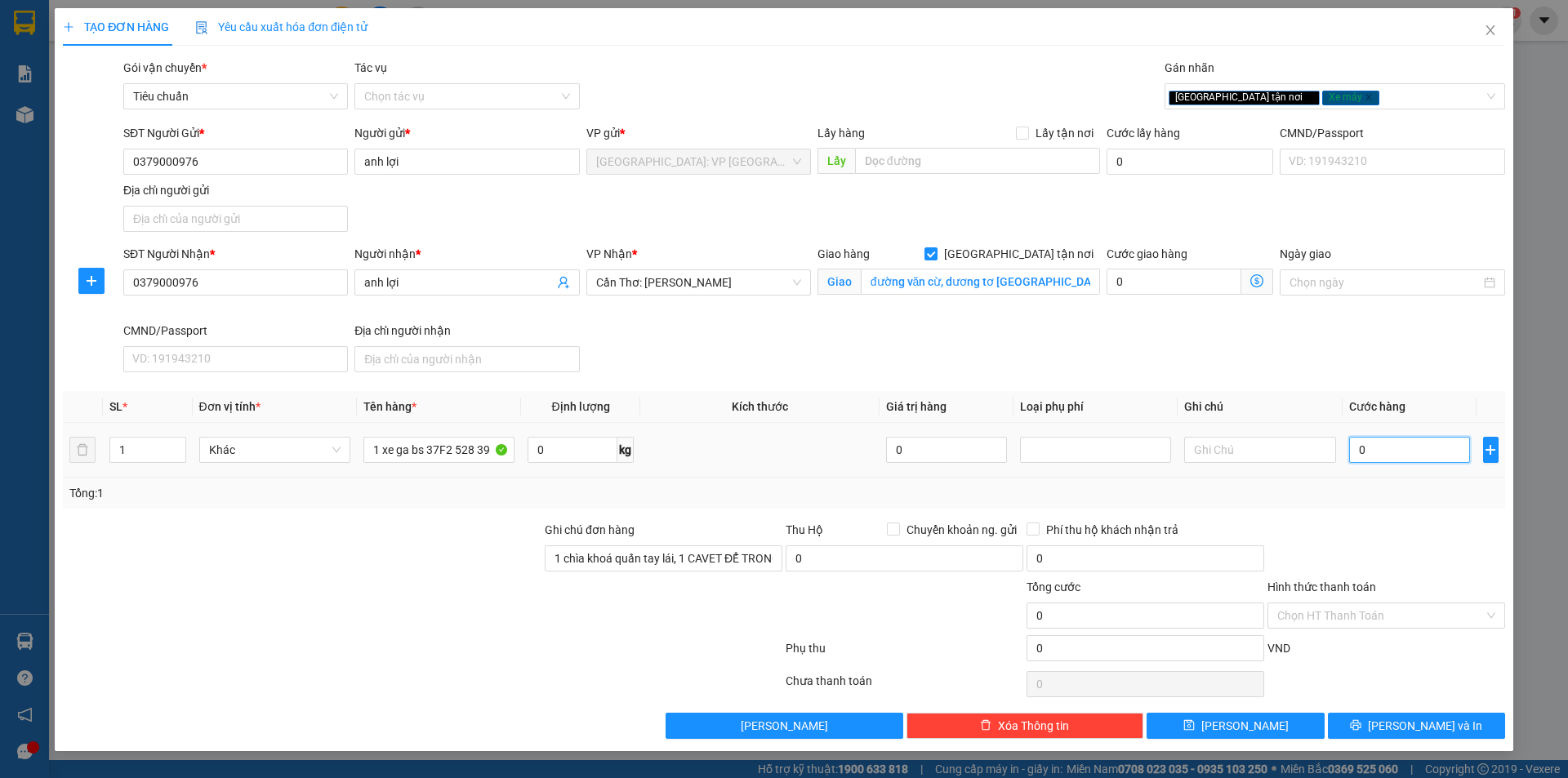
type input "1"
type input "17"
type input "178"
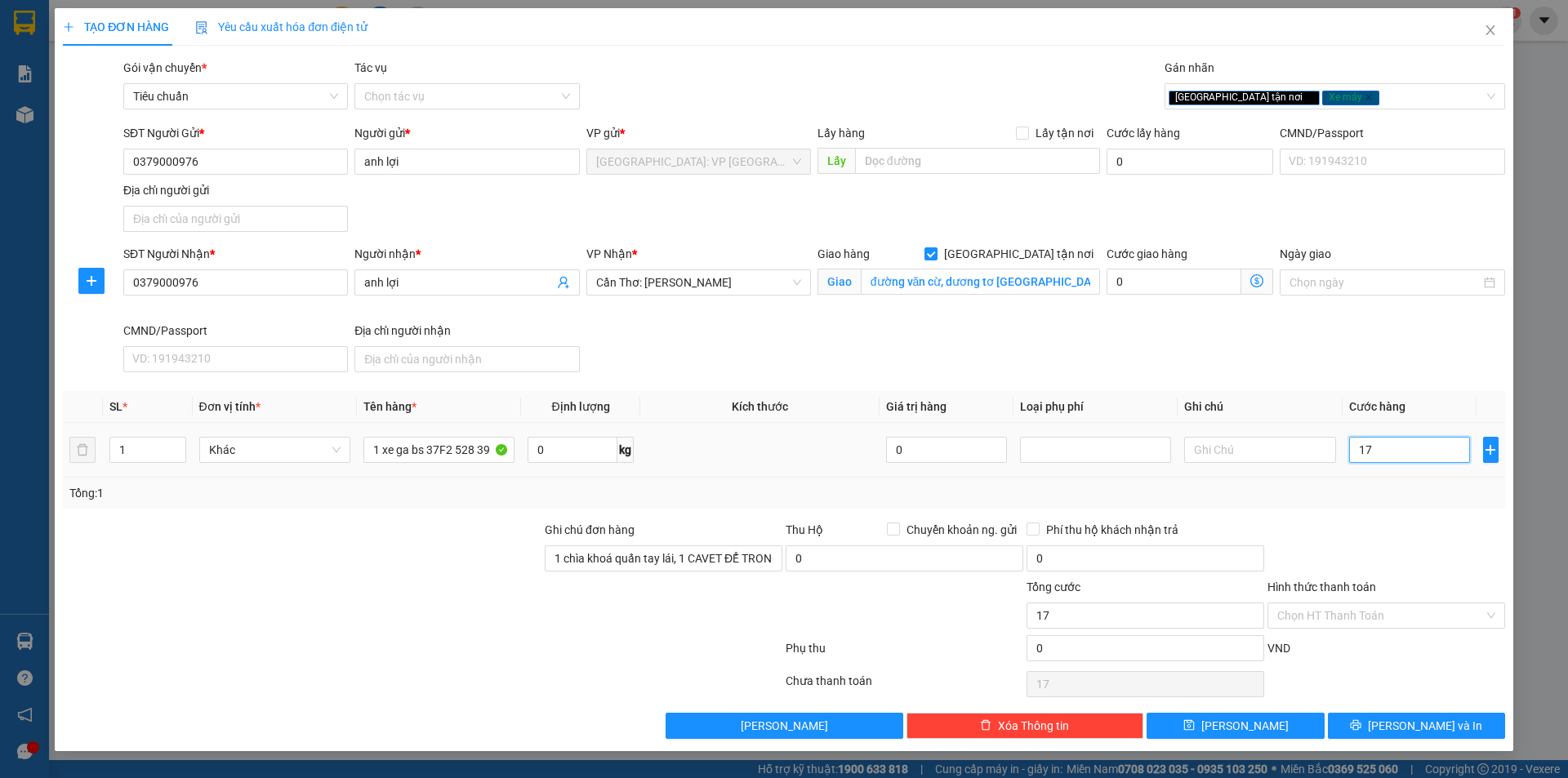
type input "178"
type input "1.780"
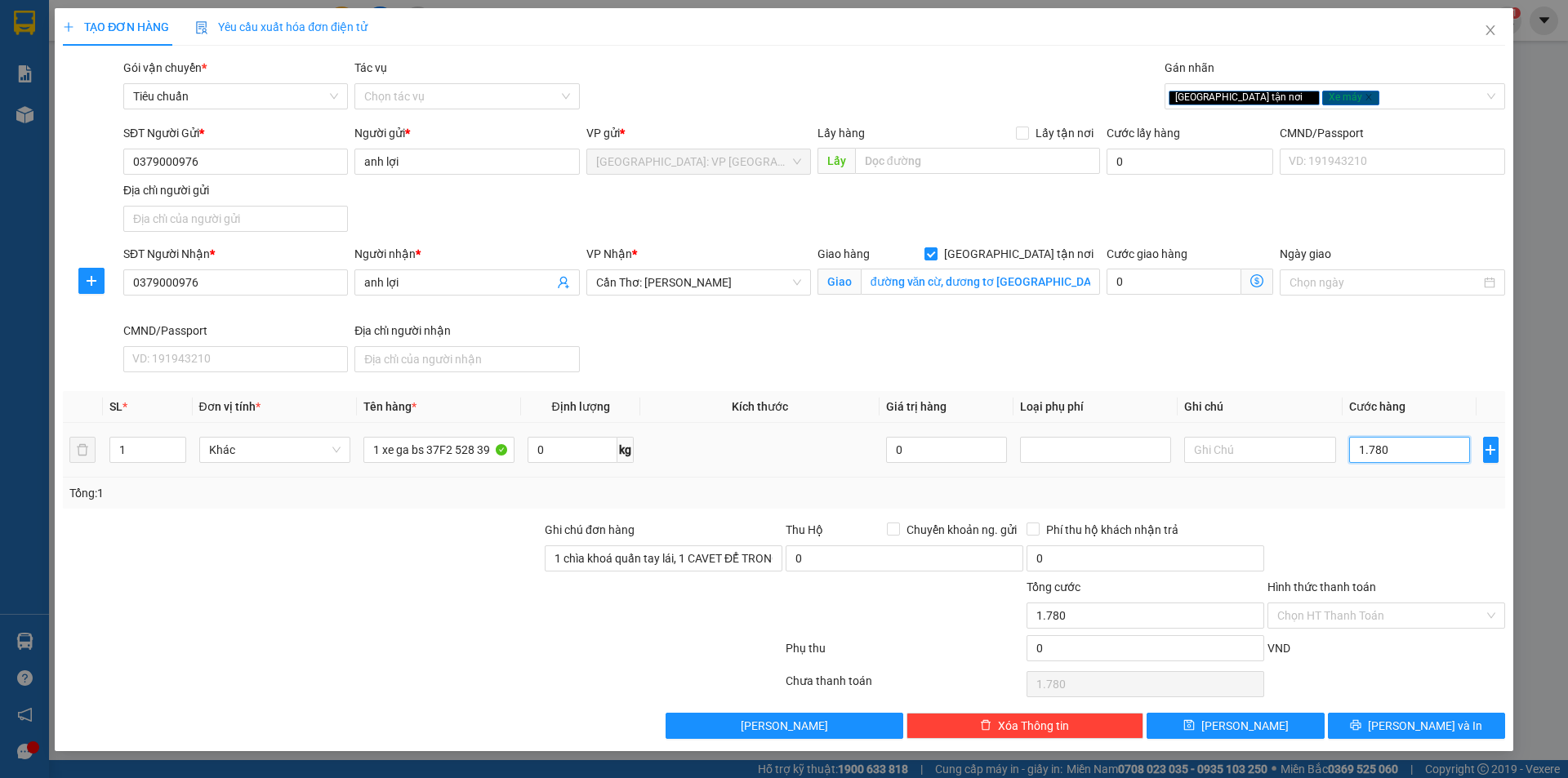
type input "17.800"
type input "178.000"
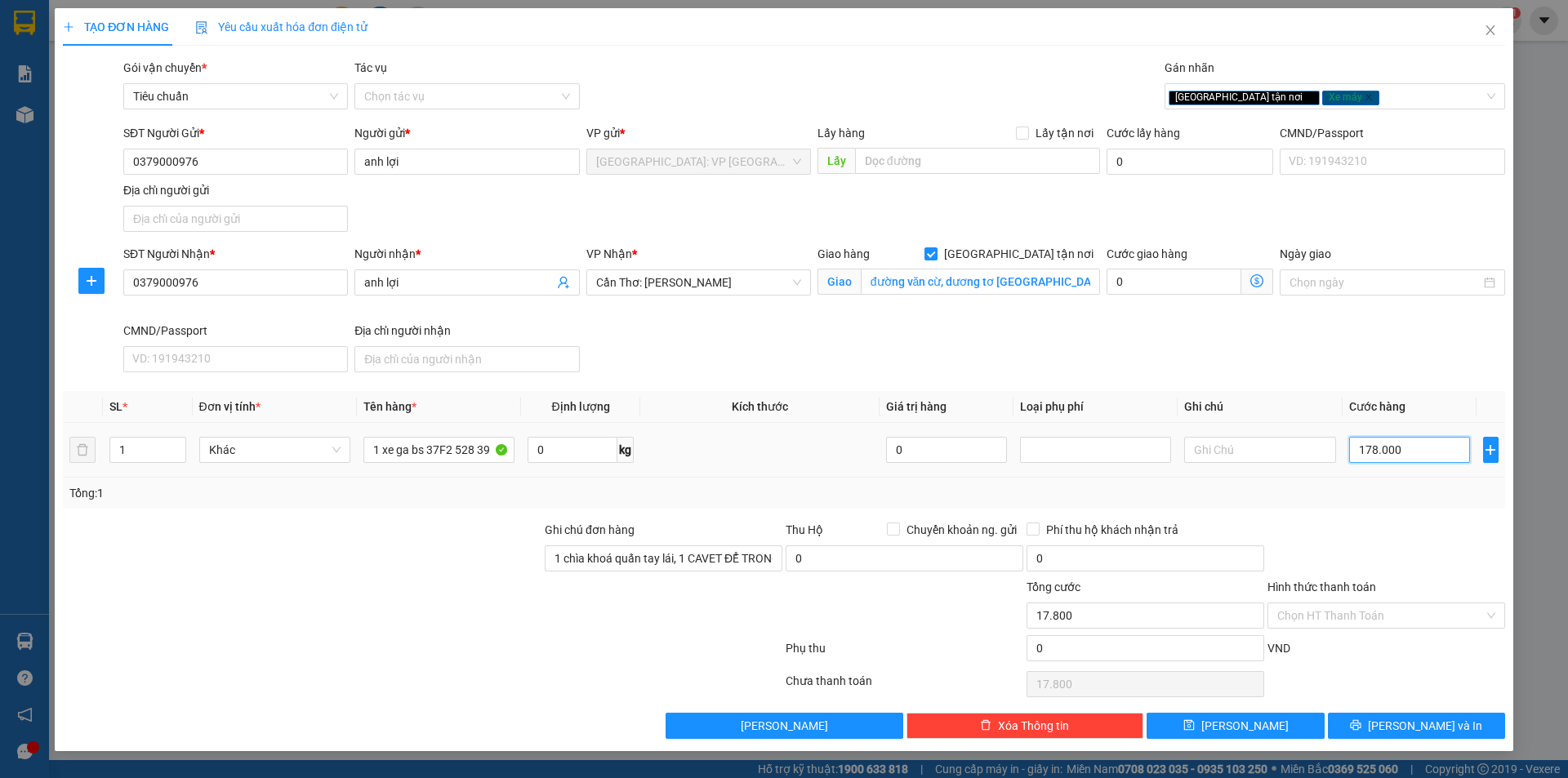
type input "178.000"
type input "1.780.000"
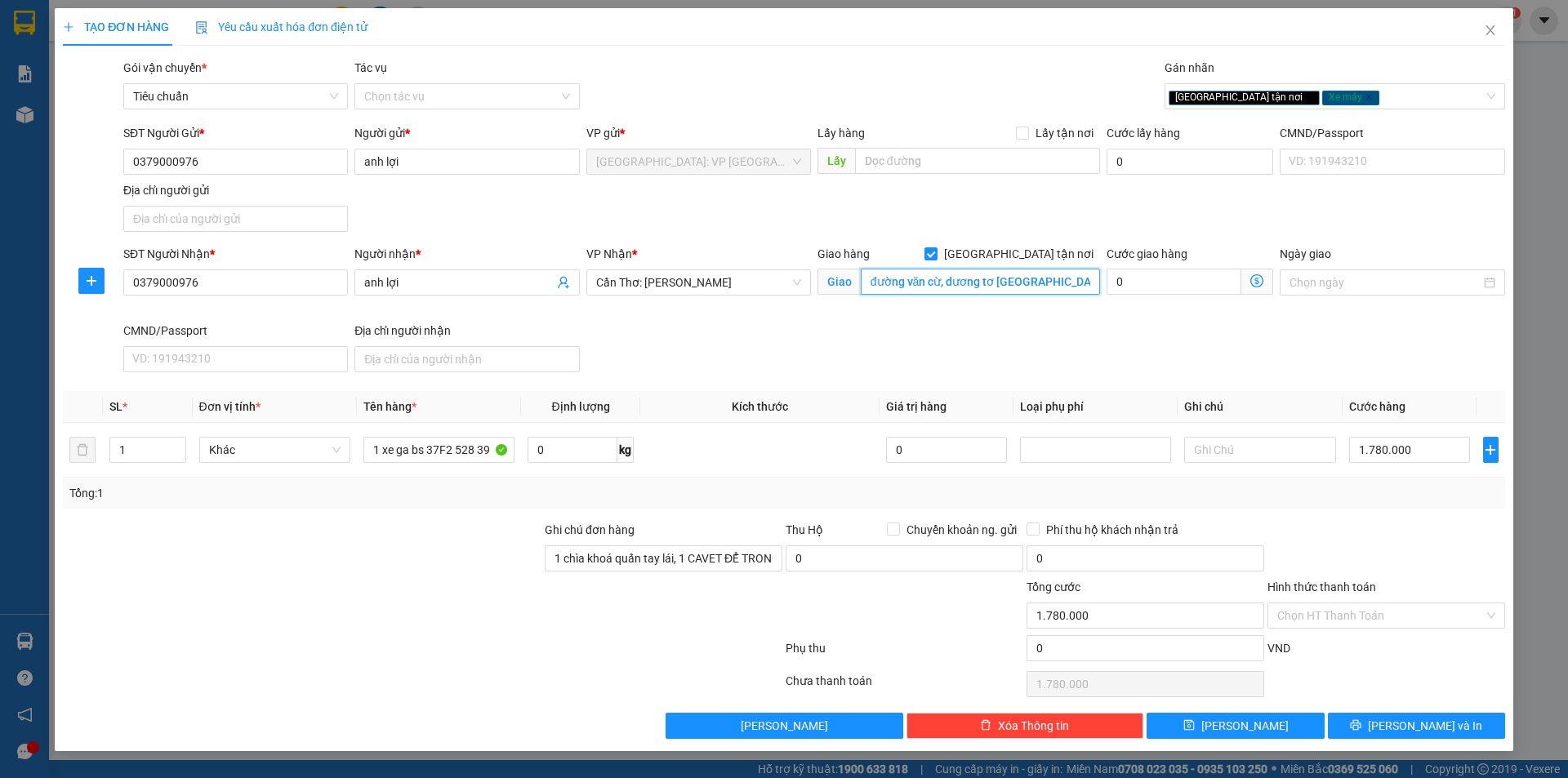
click at [870, 273] on input "đường văn cừ, dương tơ [GEOGRAPHIC_DATA]" at bounding box center [980, 282] width 240 height 26
click at [883, 277] on input "đường văn cừ, dương tơ [GEOGRAPHIC_DATA]" at bounding box center [980, 282] width 240 height 26
click at [867, 277] on input "đường văn cừ, dương tơ [GEOGRAPHIC_DATA]" at bounding box center [980, 282] width 240 height 26
type input "( cổng sunshine vila1 ) [GEOGRAPHIC_DATA], [GEOGRAPHIC_DATA]"
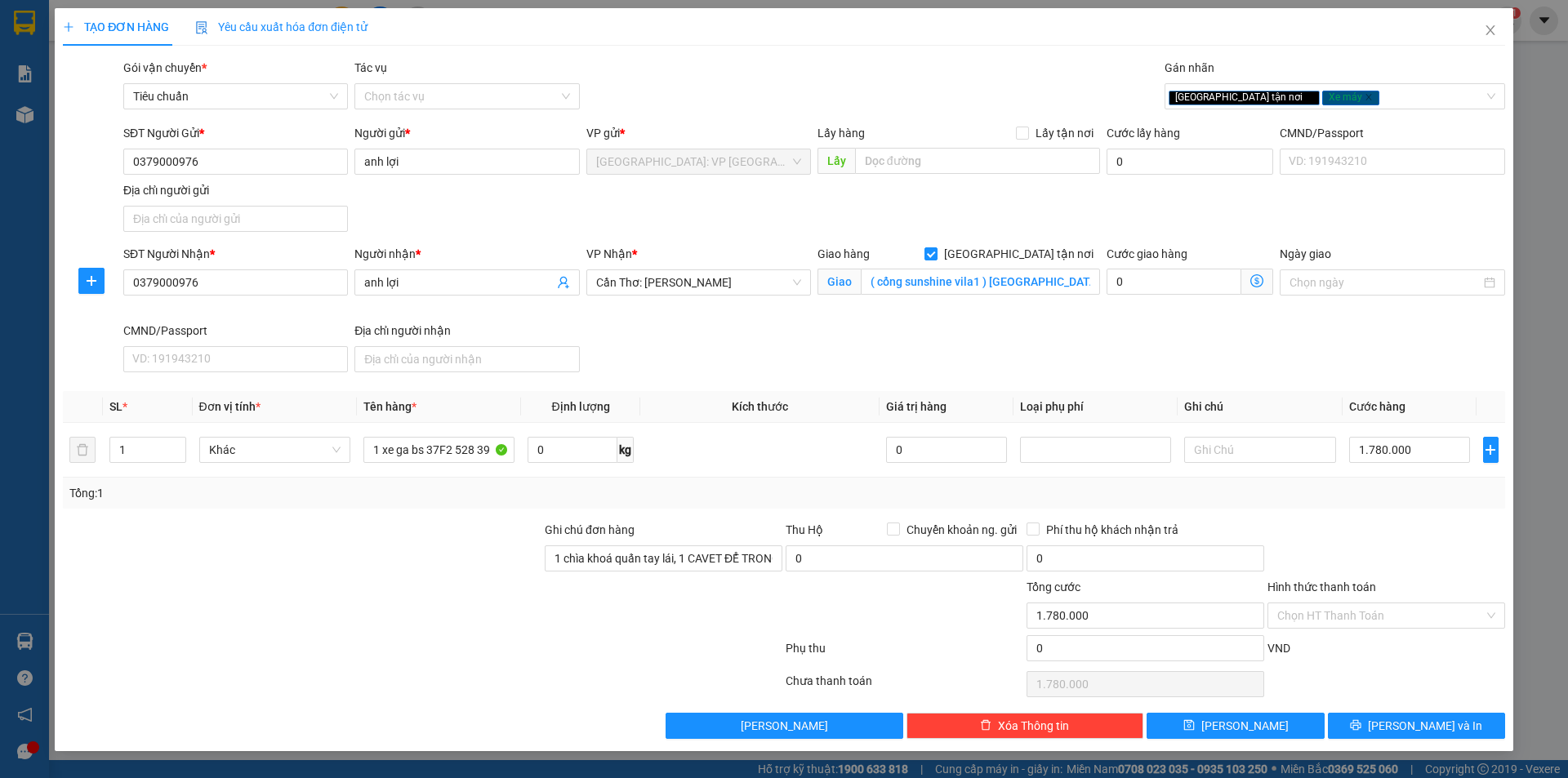
click at [1399, 591] on div "Hình thức thanh toán" at bounding box center [1386, 590] width 238 height 25
click at [1412, 728] on span "[PERSON_NAME] và In" at bounding box center [1425, 726] width 114 height 18
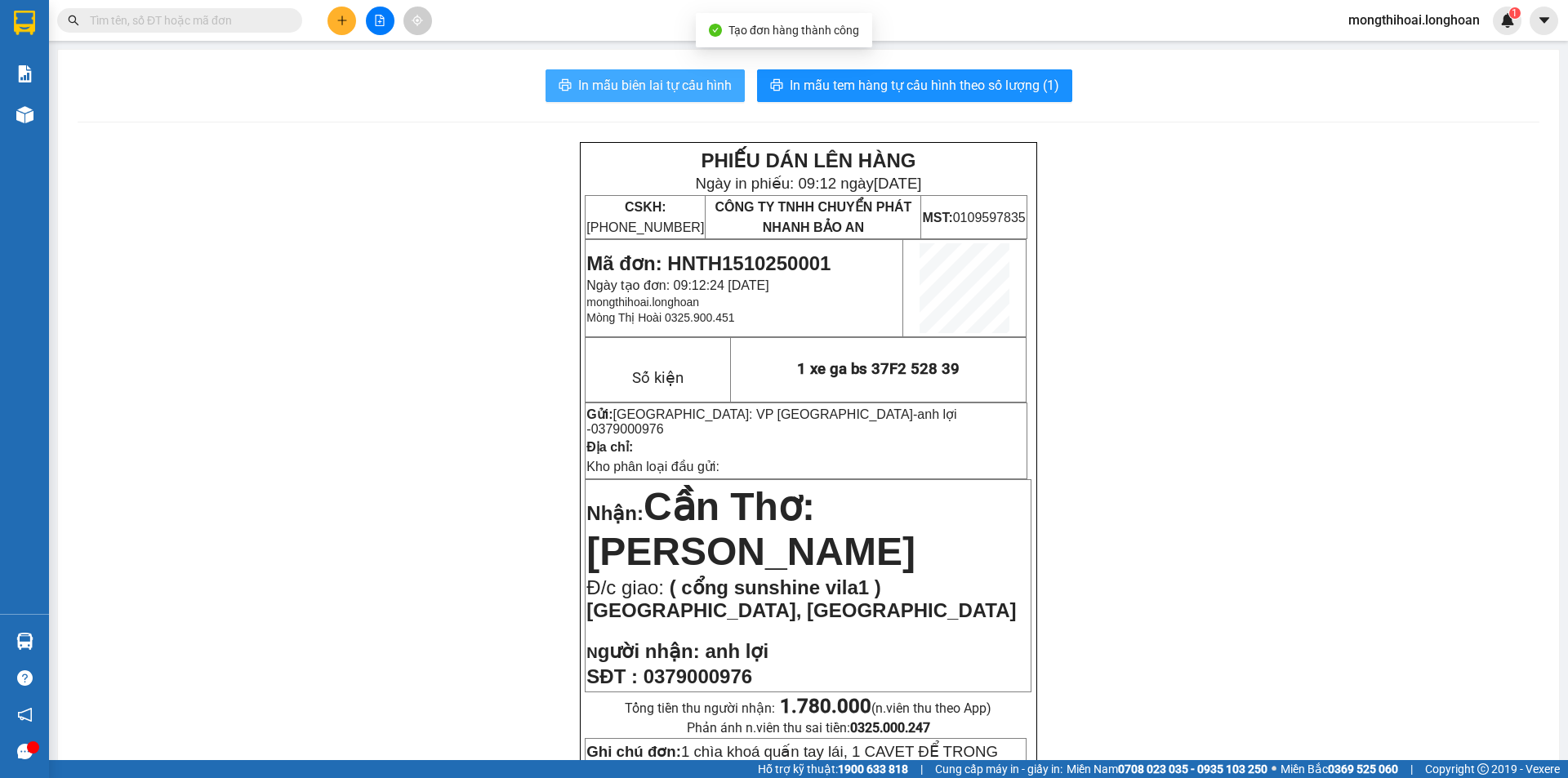
drag, startPoint x: 702, startPoint y: 91, endPoint x: 1101, endPoint y: 71, distance: 399.5
click at [702, 89] on span "In mẫu biên lai tự cấu hình" at bounding box center [655, 85] width 153 height 21
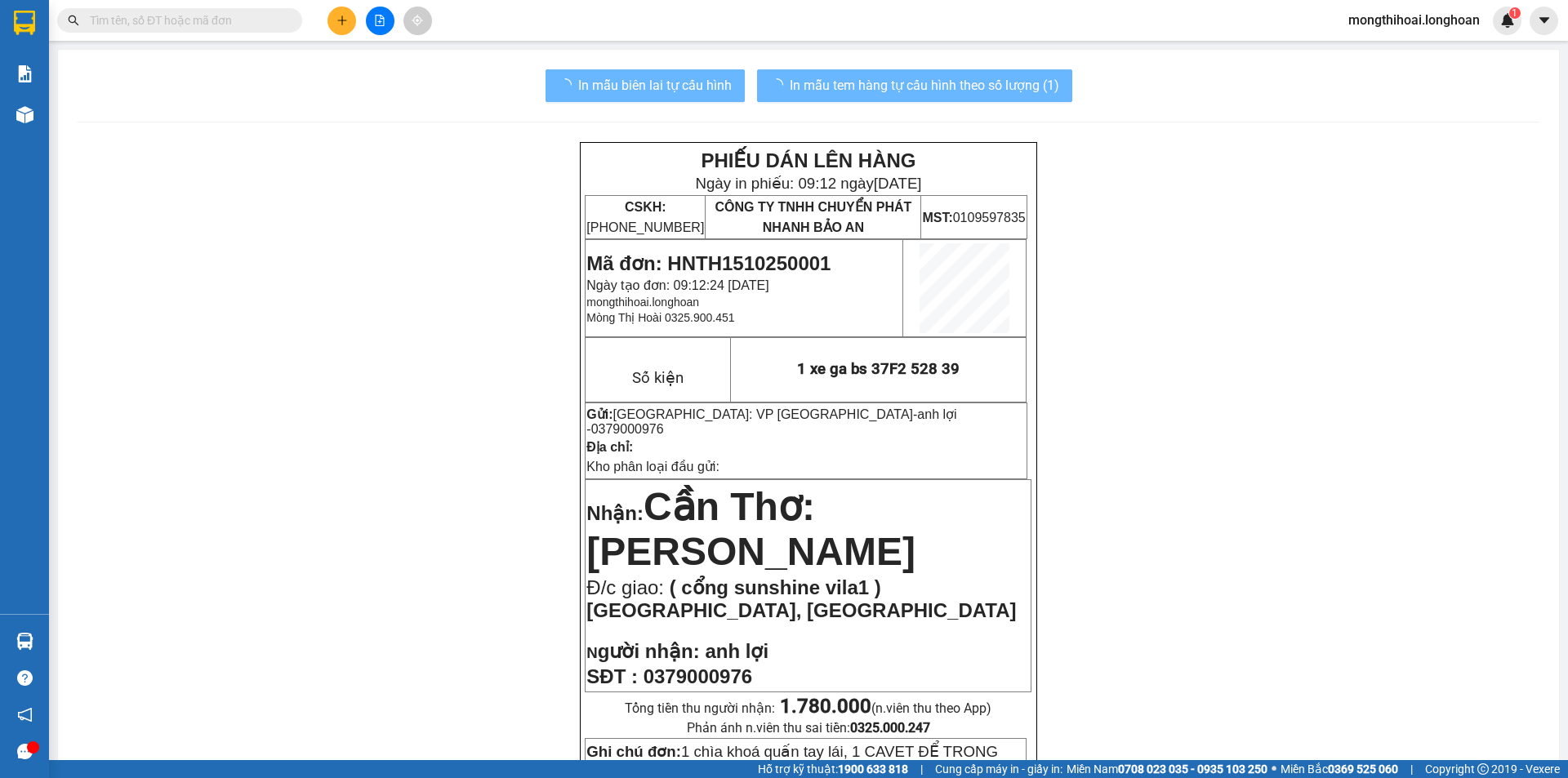
scroll to position [163, 0]
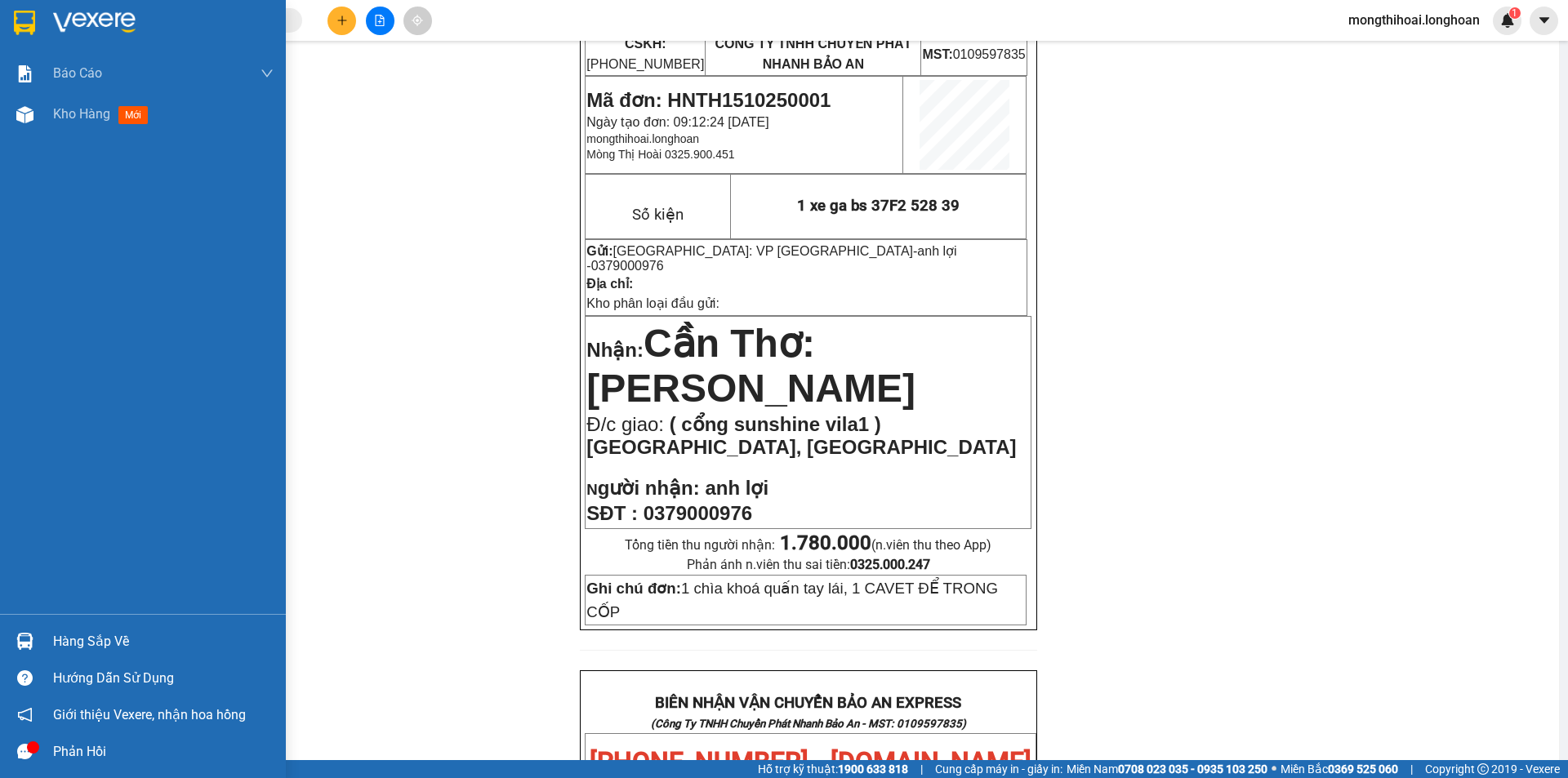
click at [6, 20] on div at bounding box center [142, 26] width 286 height 53
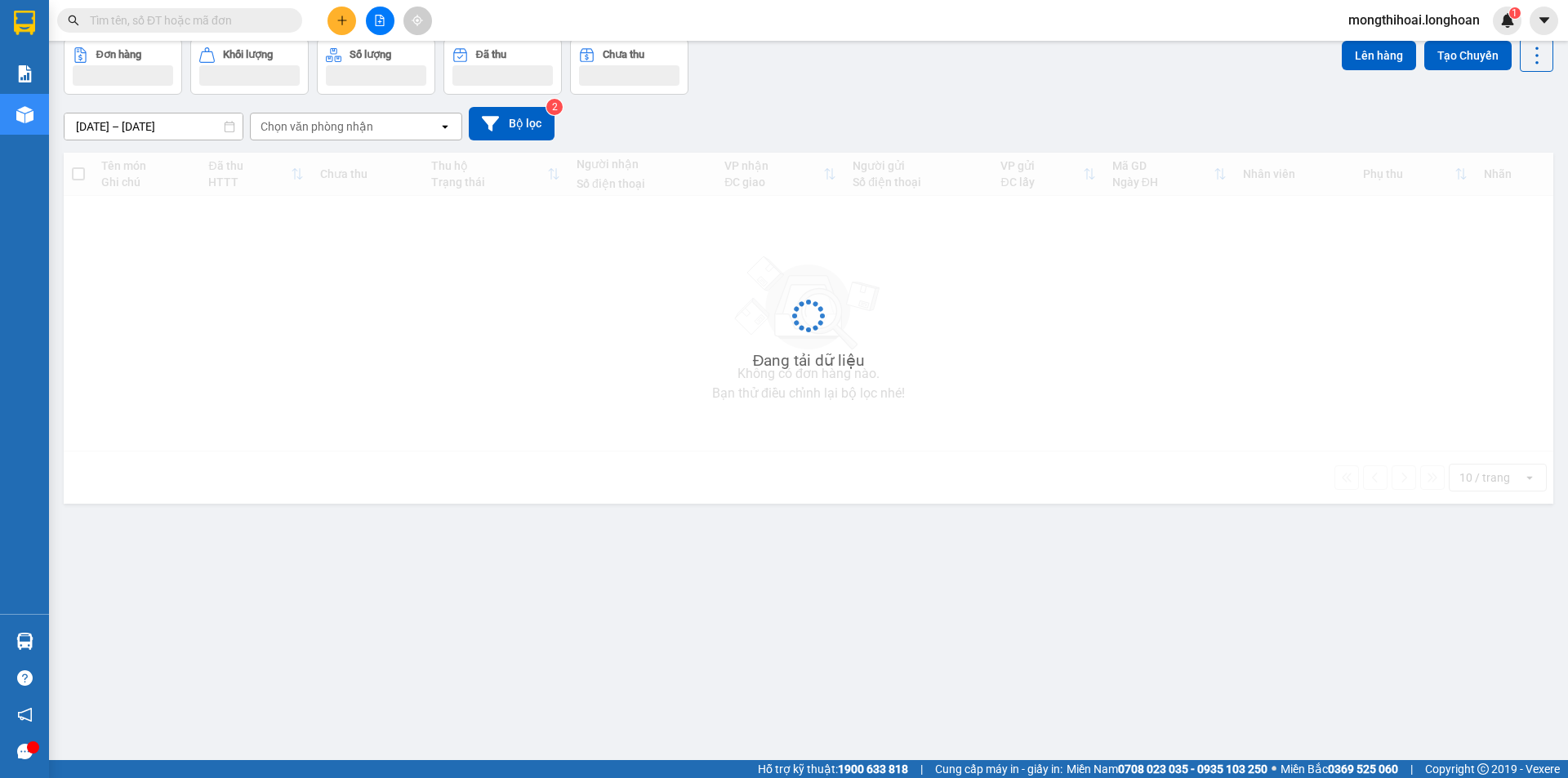
scroll to position [75, 0]
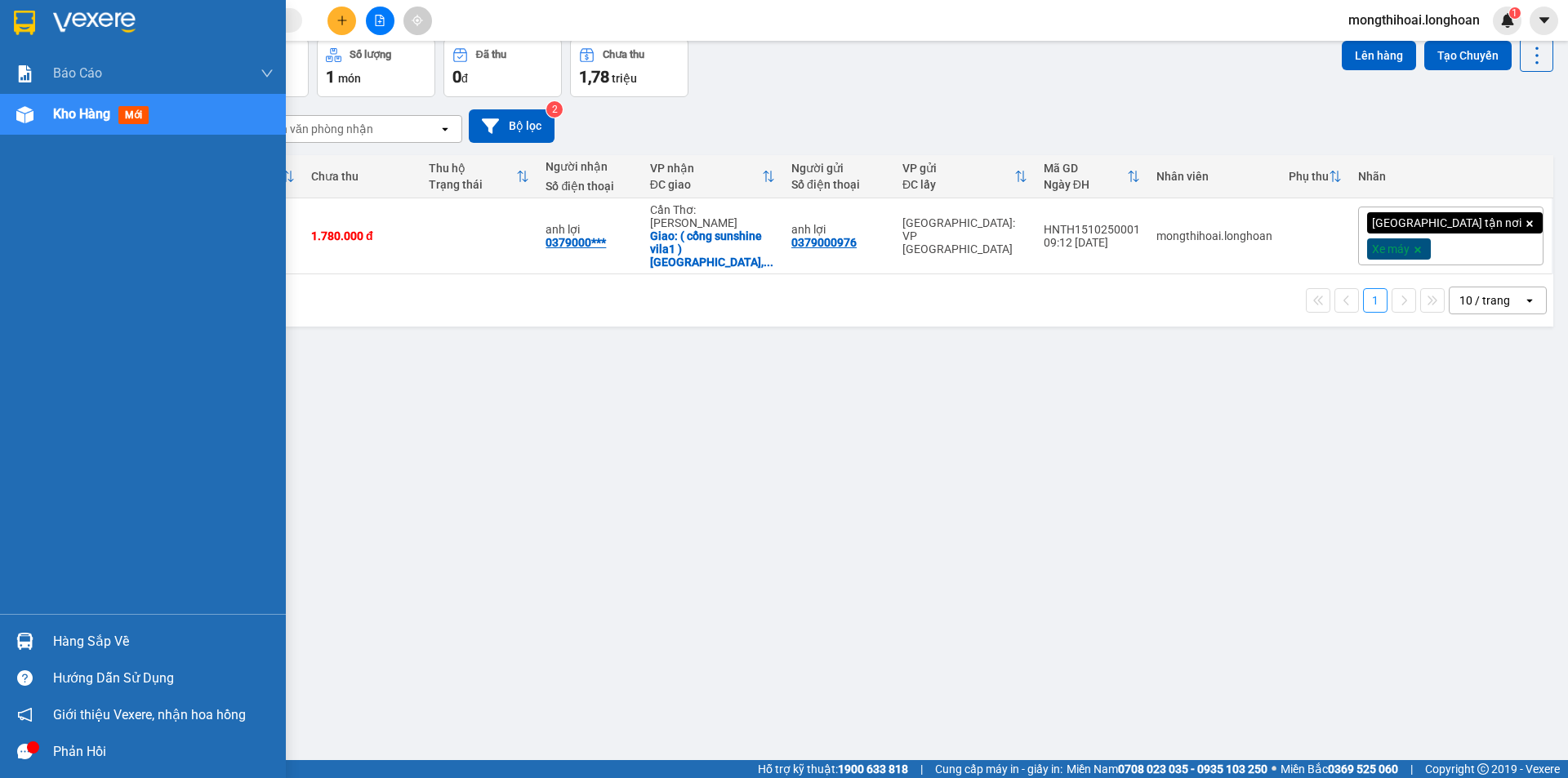
click at [0, 10] on div at bounding box center [142, 26] width 286 height 53
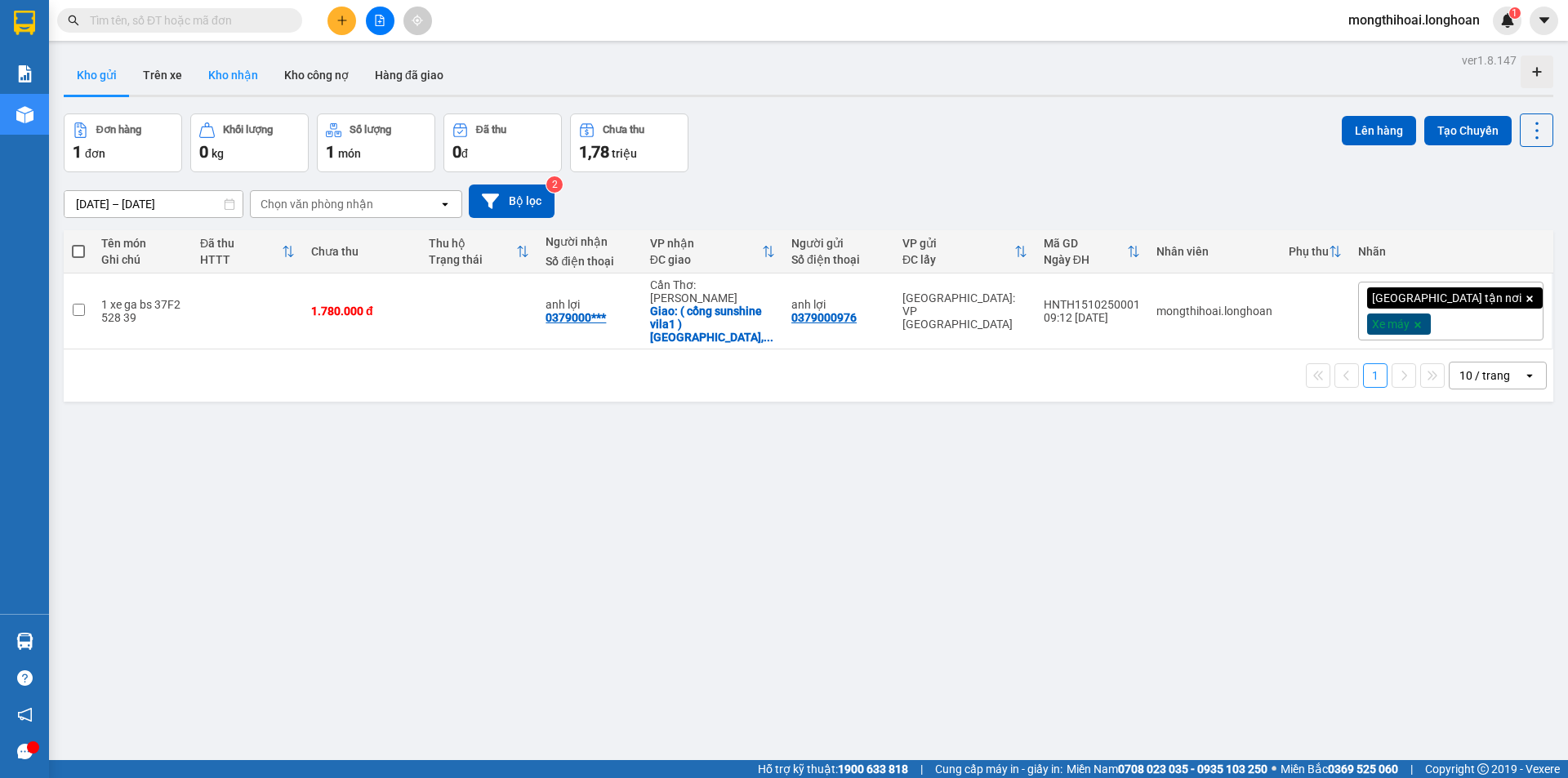
click at [231, 64] on button "Kho nhận" at bounding box center [233, 75] width 76 height 40
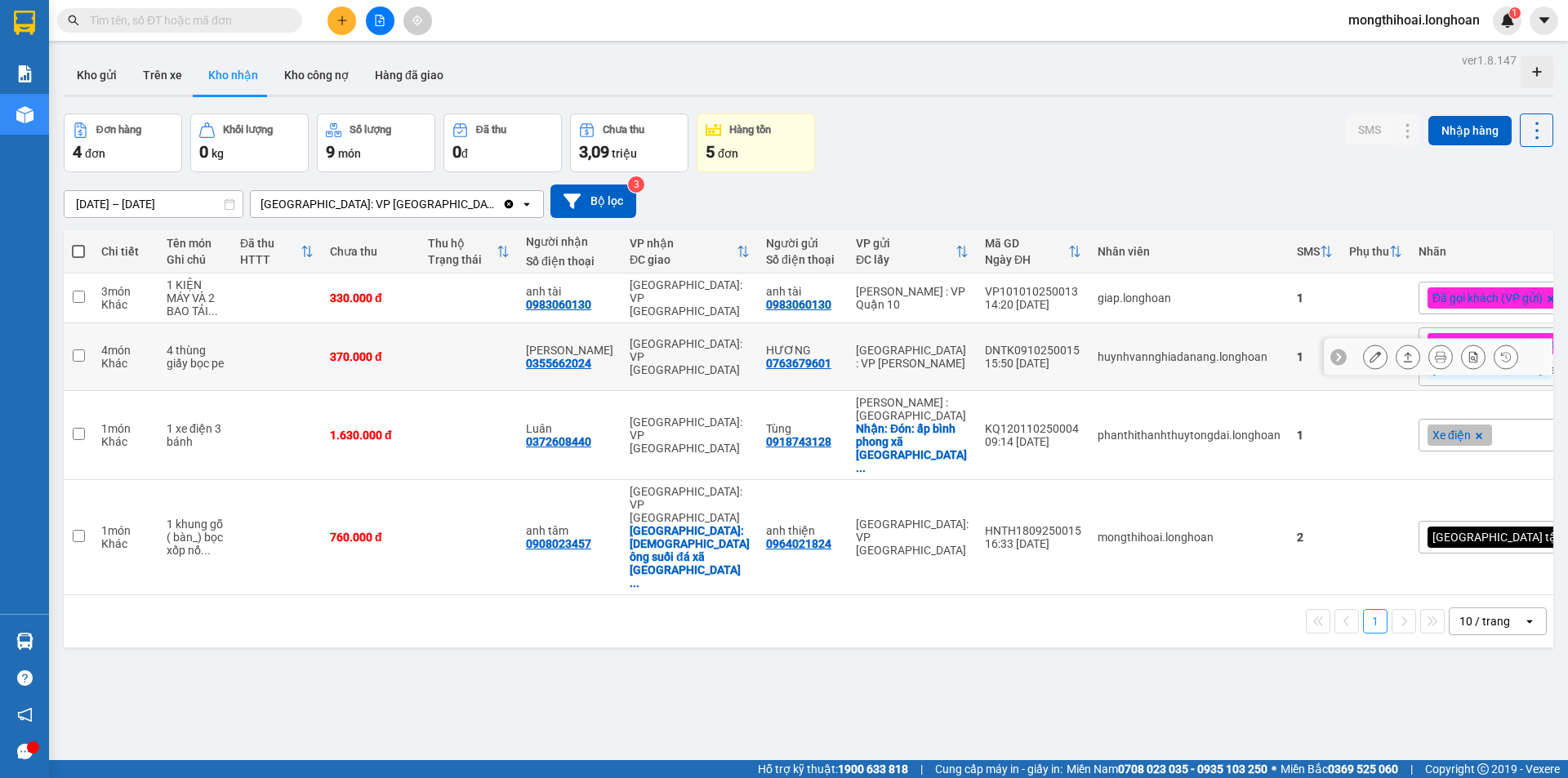
click at [195, 55] on button "Kho nhận" at bounding box center [233, 75] width 76 height 40
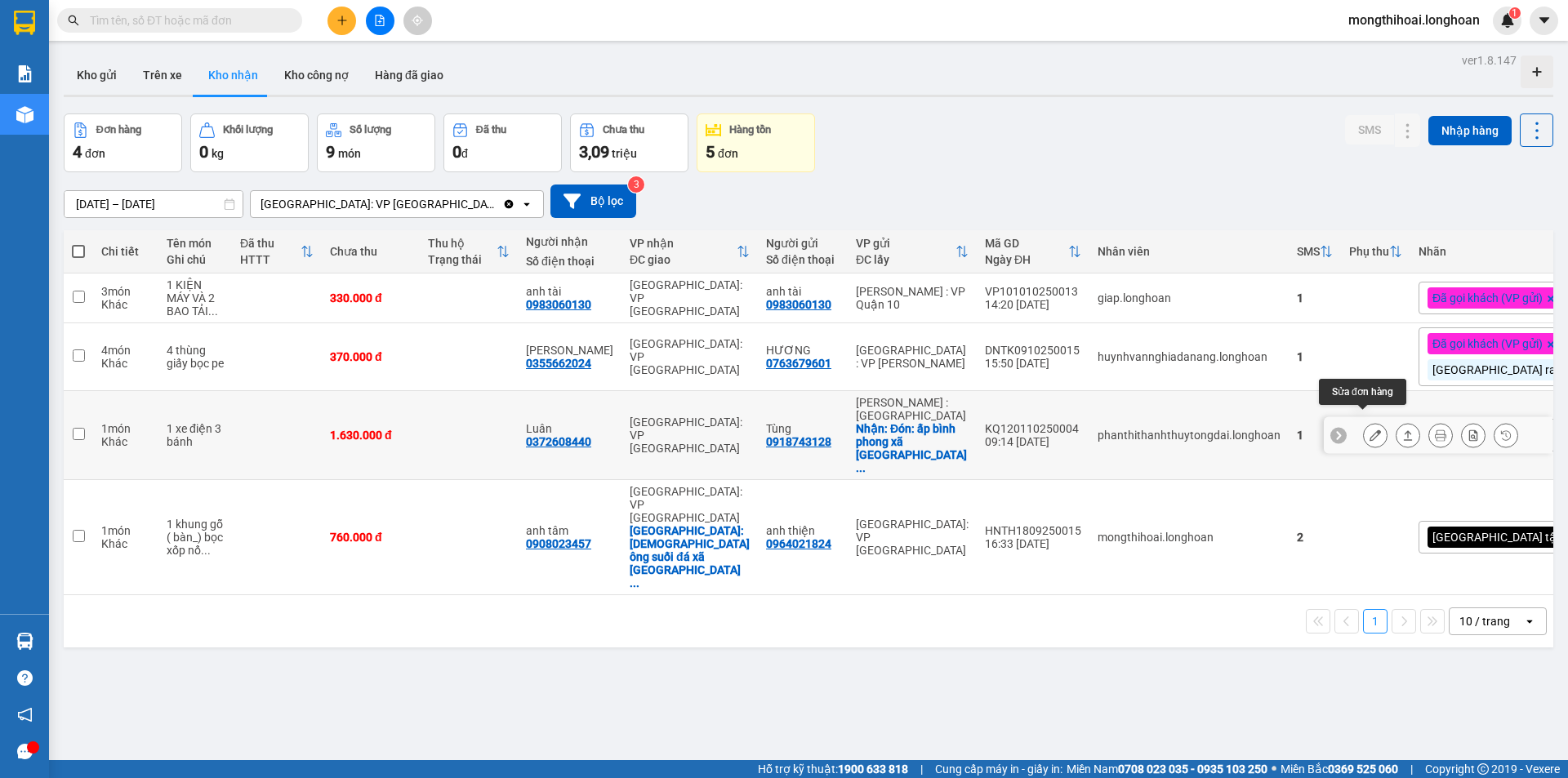
drag, startPoint x: 1370, startPoint y: 420, endPoint x: 1360, endPoint y: 434, distance: 17.2
click at [1364, 434] on button at bounding box center [1375, 436] width 23 height 29
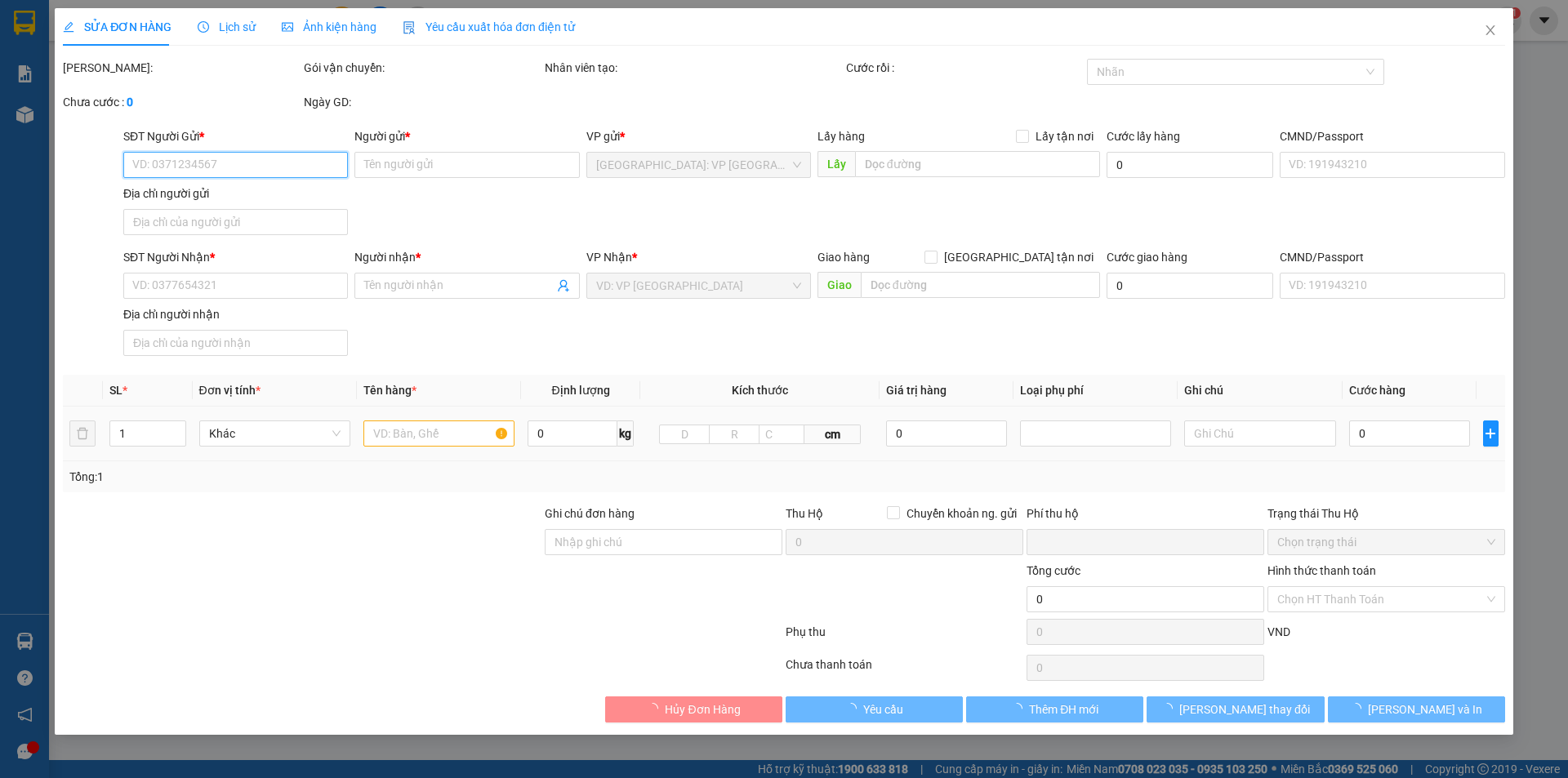
type input "0918743128"
type input "Tùng"
checkbox input "true"
type input "Đón: ấp [GEOGRAPHIC_DATA] [GEOGRAPHIC_DATA] thành [GEOGRAPHIC_DATA]"
type input "0372608440"
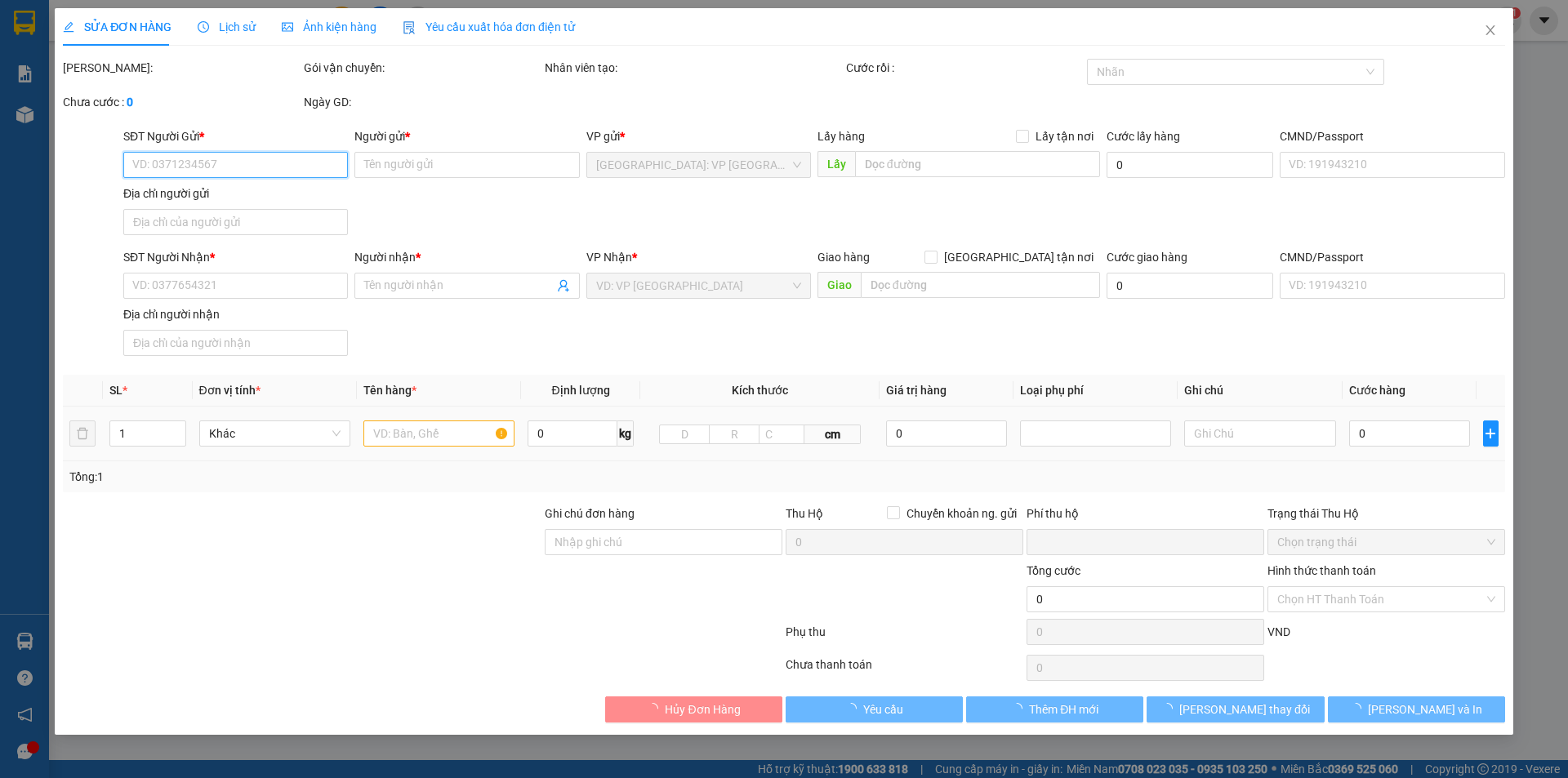
type input "Luân"
type input "CHÌA KHÓA QUẤN TAY LÁI - KHÔNG CAVET"
type input "0"
type input "1.630.000"
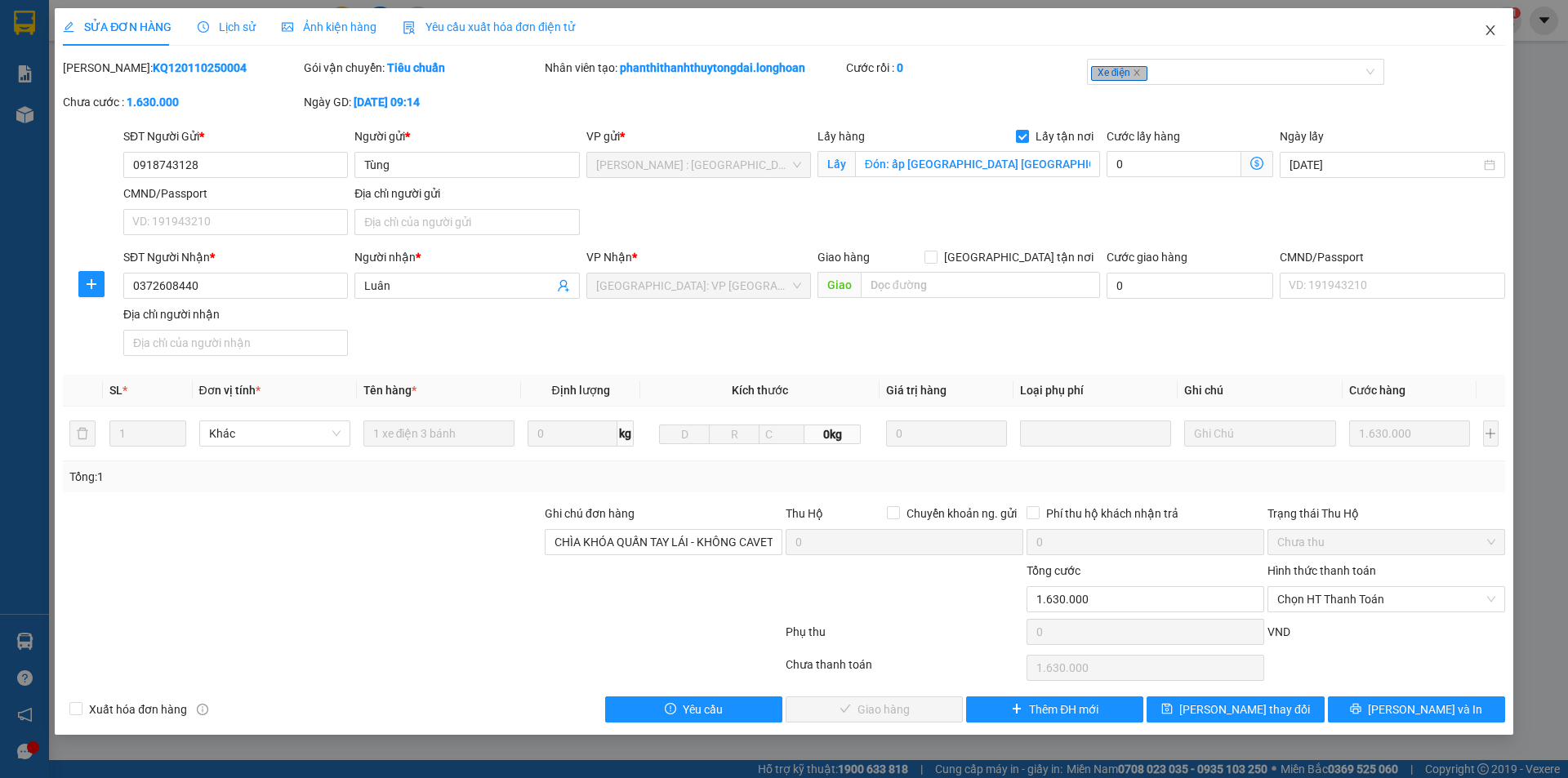
click at [1487, 26] on icon "close" at bounding box center [1491, 30] width 13 height 13
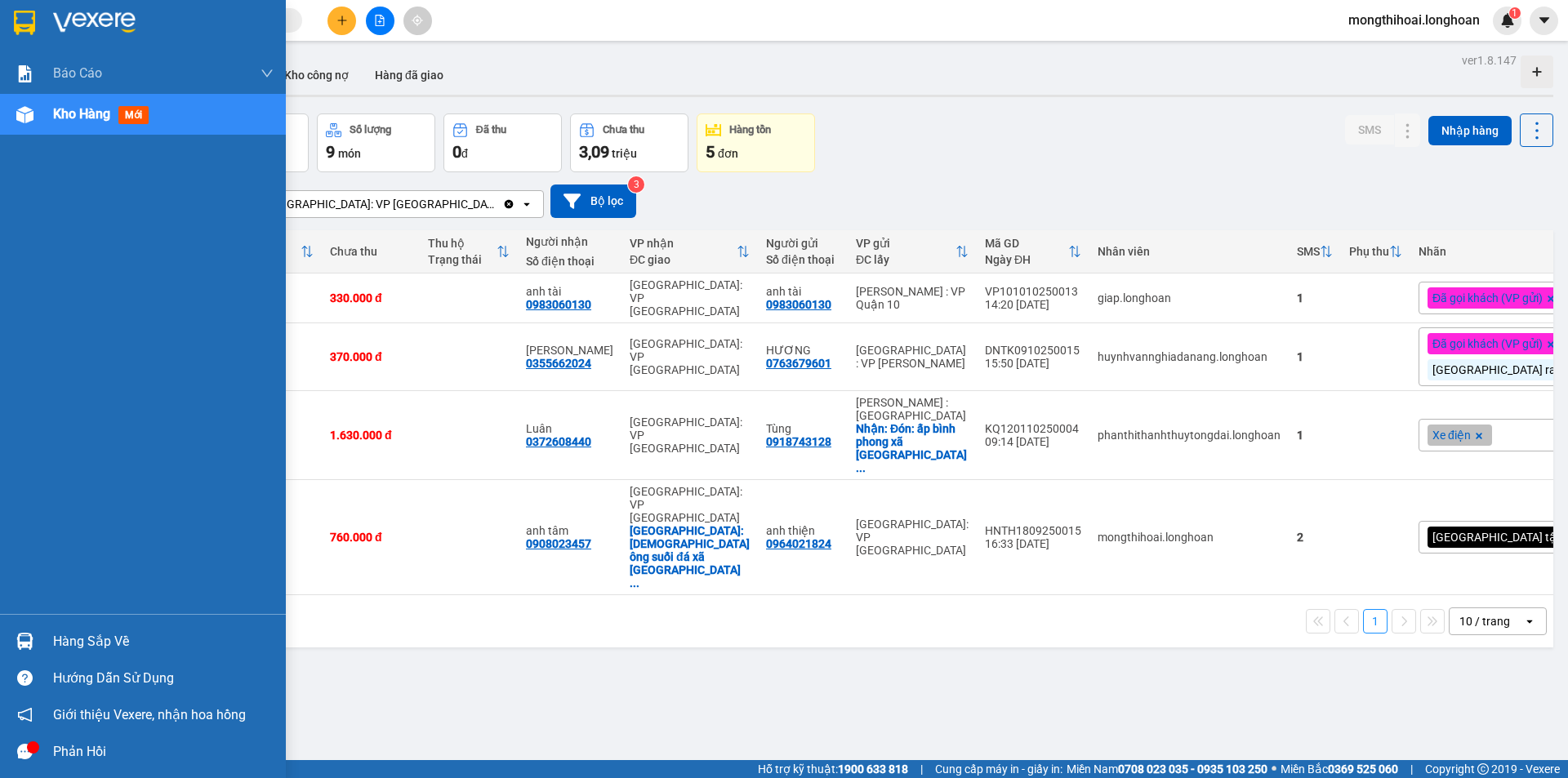
click at [21, 25] on img at bounding box center [25, 23] width 21 height 25
click at [0, 14] on div at bounding box center [142, 26] width 286 height 53
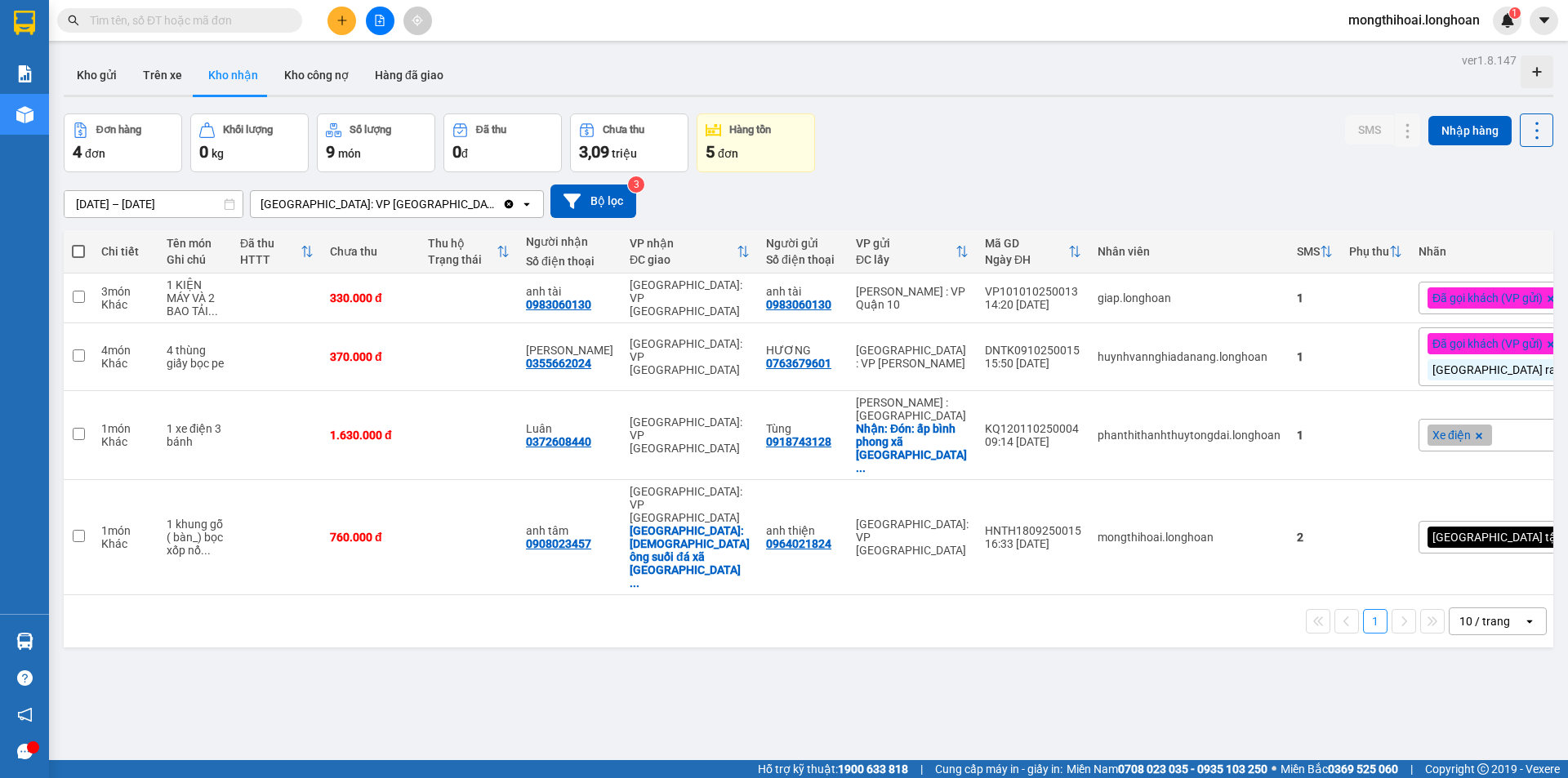
click at [346, 24] on icon "plus" at bounding box center [343, 21] width 12 height 12
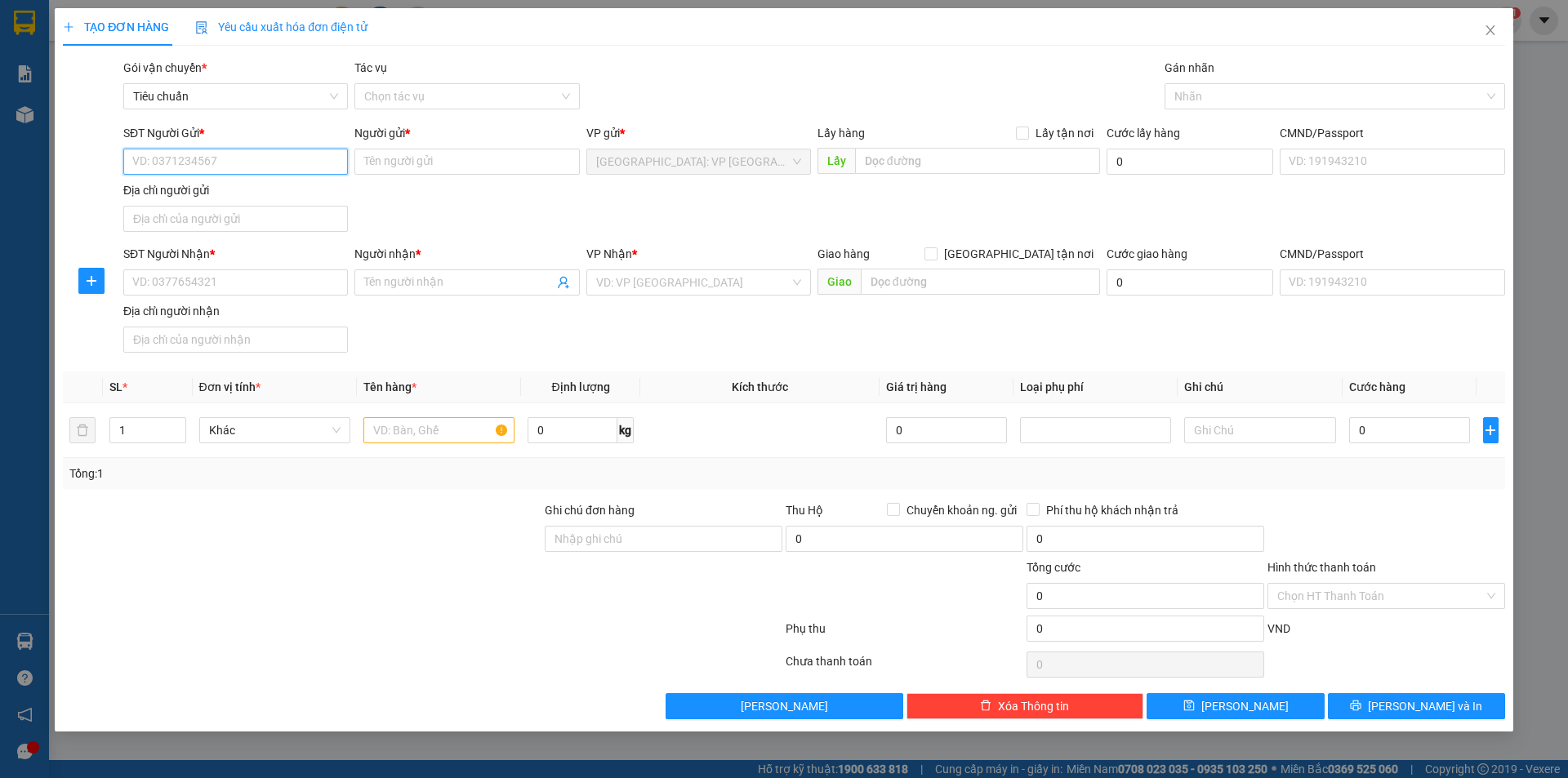
click at [314, 165] on input "SĐT Người Gửi *" at bounding box center [236, 161] width 225 height 26
type input "0903275889"
click at [274, 195] on div "0903275889 - [PERSON_NAME]" at bounding box center [236, 194] width 205 height 18
type input "[PERSON_NAME]"
type input "0903275889"
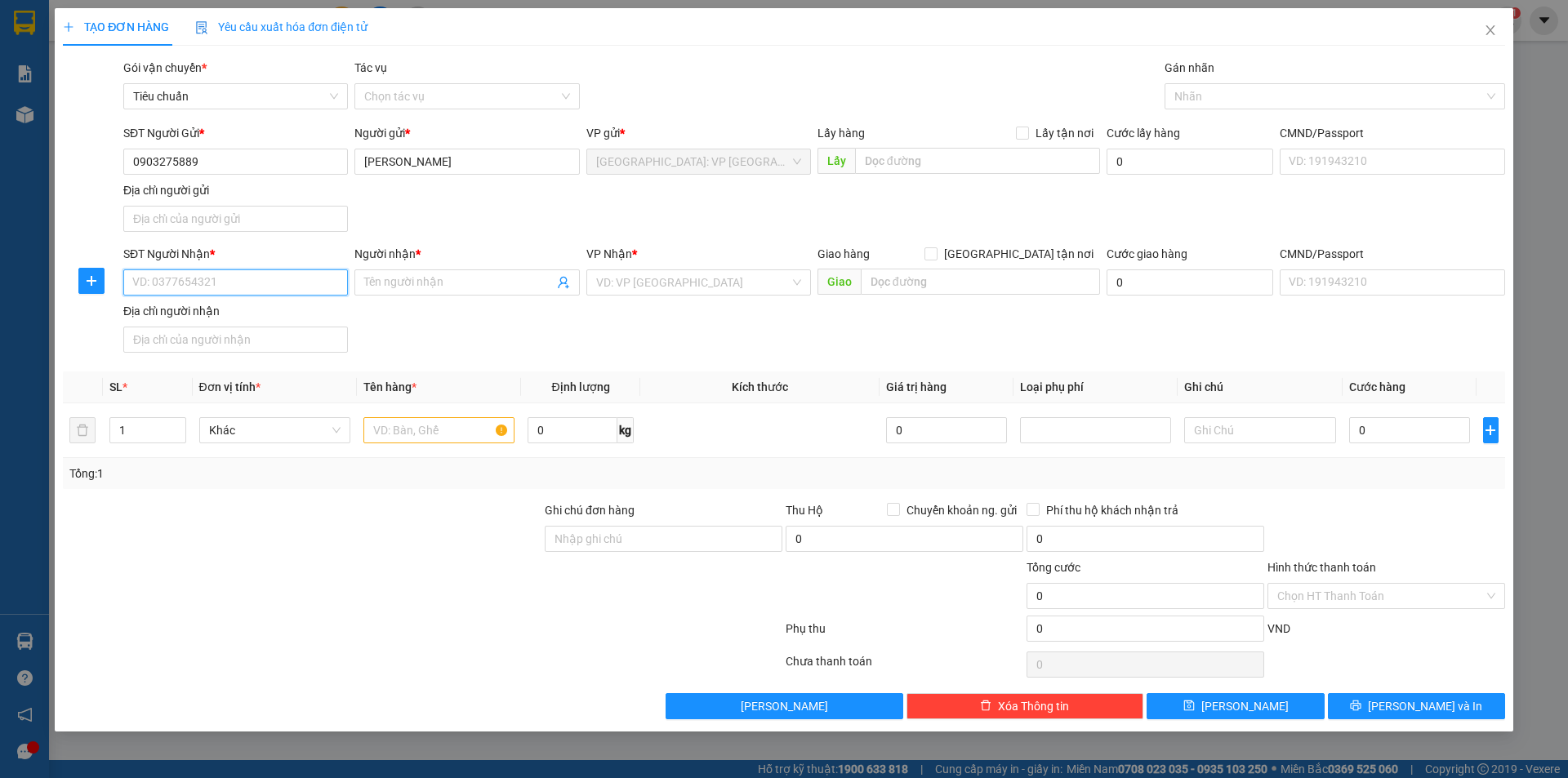
click at [334, 275] on input "SĐT Người Nhận *" at bounding box center [236, 282] width 225 height 26
click at [299, 273] on input "SĐT Người Nhận *" at bounding box center [236, 282] width 225 height 26
drag, startPoint x: 315, startPoint y: 271, endPoint x: 467, endPoint y: 253, distance: 153.1
click at [457, 253] on div "SĐT Người Nhận * VD: 0377654321 Người nhận * Tên người nhận VP Nhận * VD: VP [G…" at bounding box center [814, 302] width 1388 height 114
drag, startPoint x: 1141, startPoint y: 810, endPoint x: 1522, endPoint y: 810, distance: 381.0
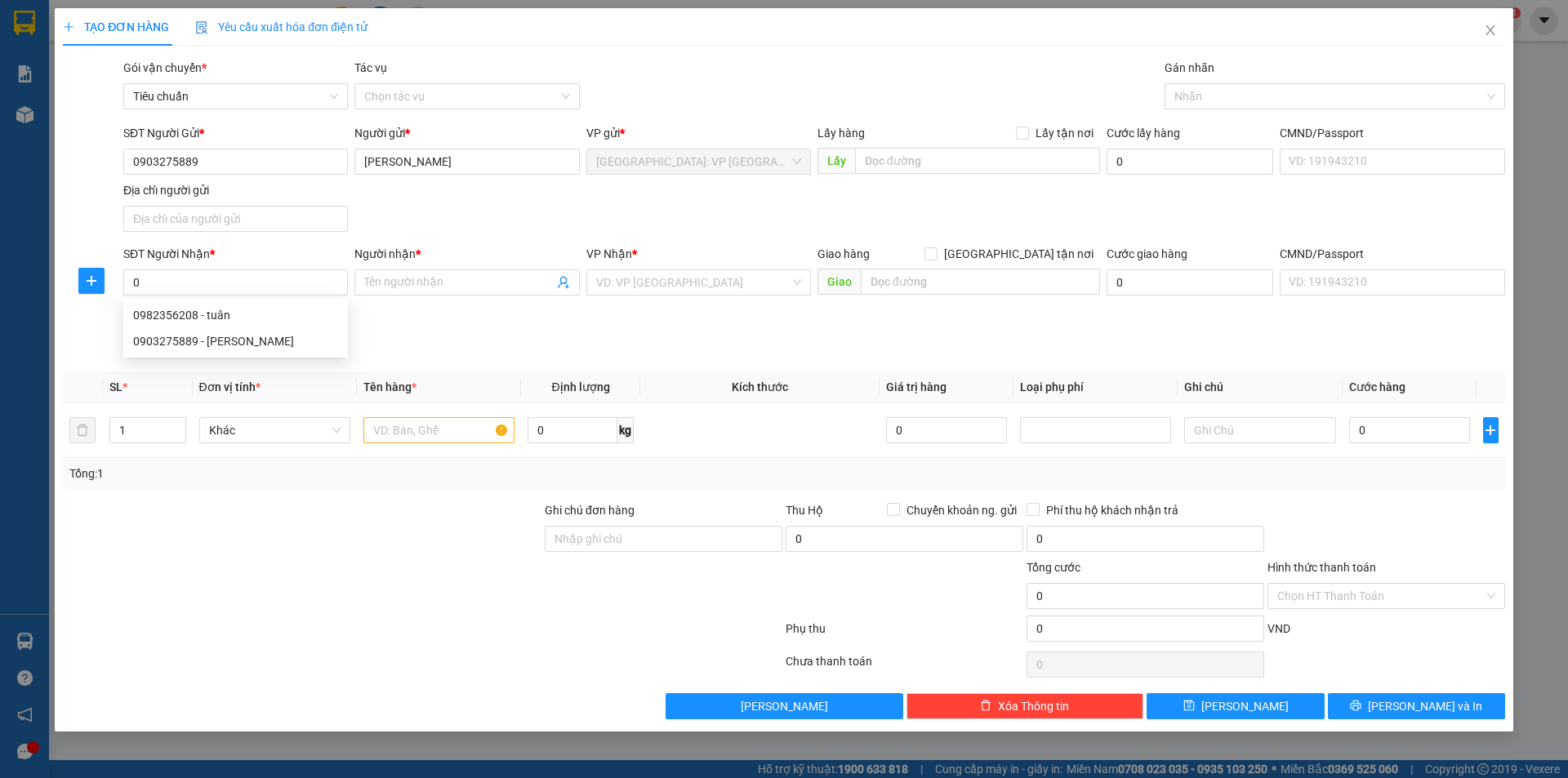
click at [1522, 777] on html "Kết quả tìm kiếm ( 0 ) Bộ lọc No Data mongthihoai.longhoan 1 Báo cáo 1. Báo cáo…" at bounding box center [784, 389] width 1568 height 778
click at [1416, 343] on div "SĐT Người Nhận * 0 Người nhận * Tên người nhận VP Nhận * VD: VP [GEOGRAPHIC_DAT…" at bounding box center [814, 302] width 1388 height 114
click at [254, 282] on input "0" at bounding box center [236, 282] width 225 height 26
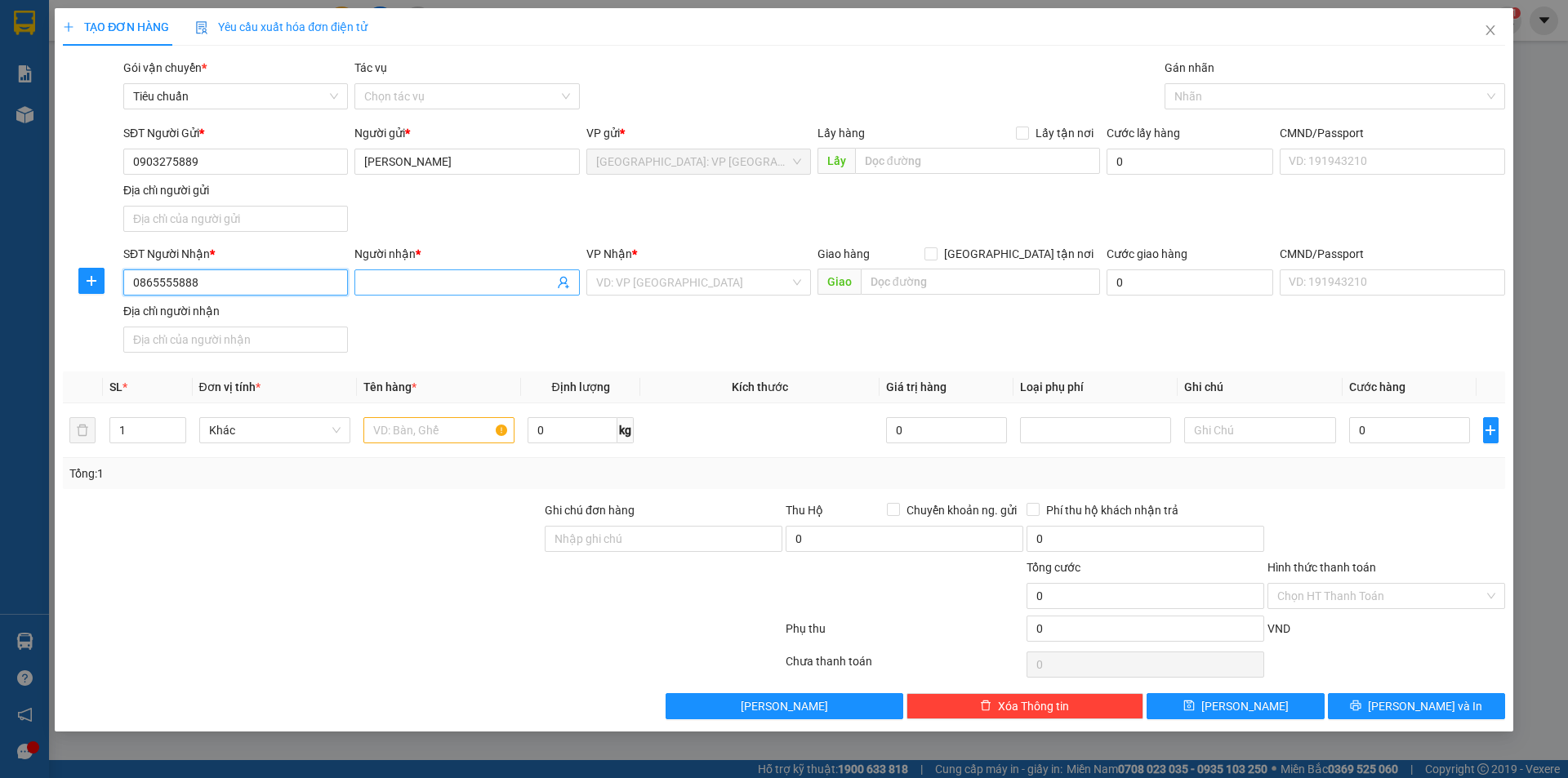
type input "0865555888"
click at [428, 283] on input "Người nhận *" at bounding box center [458, 282] width 189 height 18
type input "[PERSON_NAME]"
click at [700, 285] on input "search" at bounding box center [693, 282] width 194 height 25
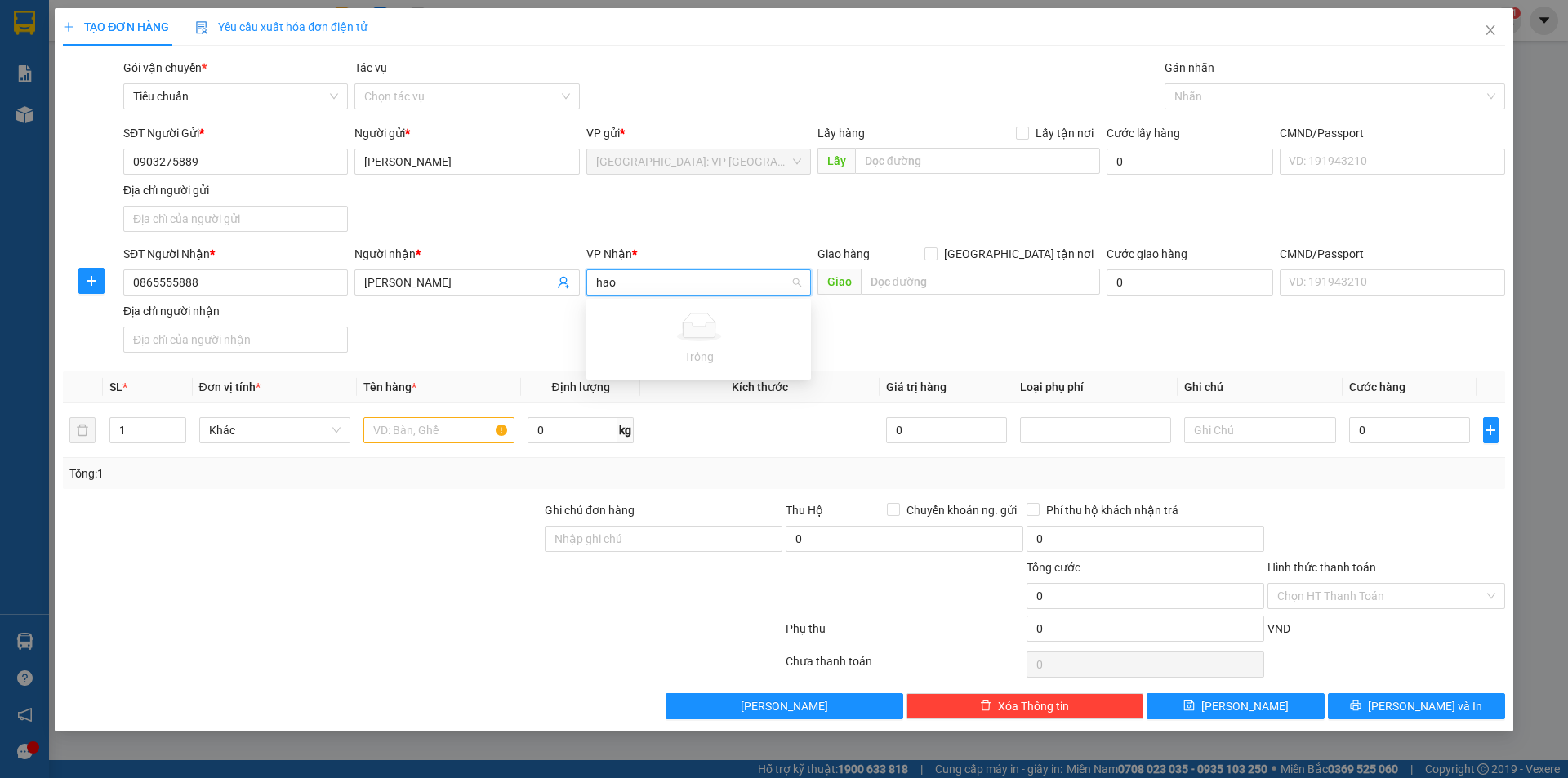
type input "ha"
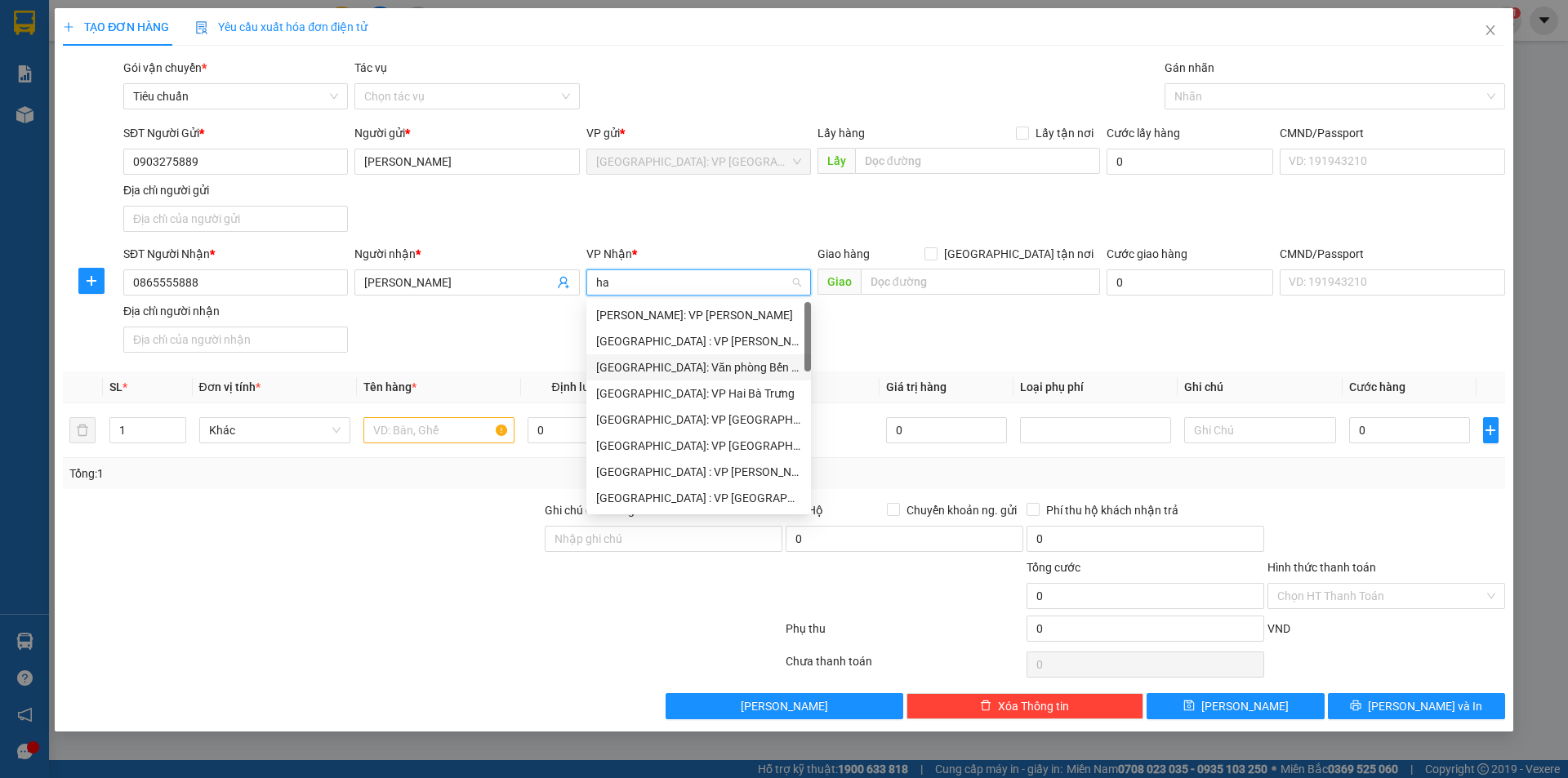
click at [757, 361] on div "[GEOGRAPHIC_DATA]: Văn phòng Bến xe [GEOGRAPHIC_DATA]" at bounding box center [698, 367] width 205 height 18
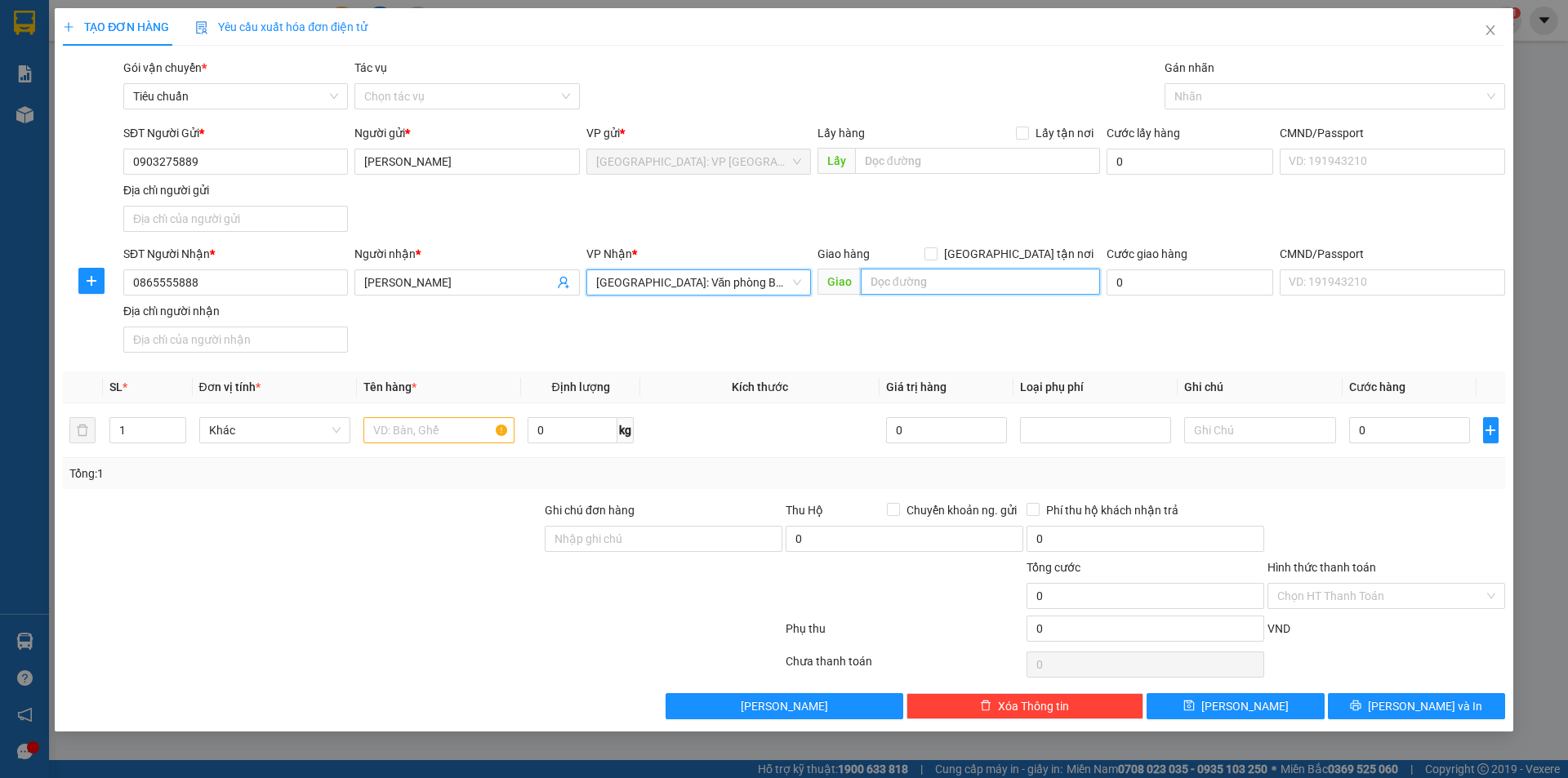
click at [910, 288] on input "text" at bounding box center [980, 282] width 240 height 26
click at [421, 419] on input "text" at bounding box center [438, 431] width 151 height 26
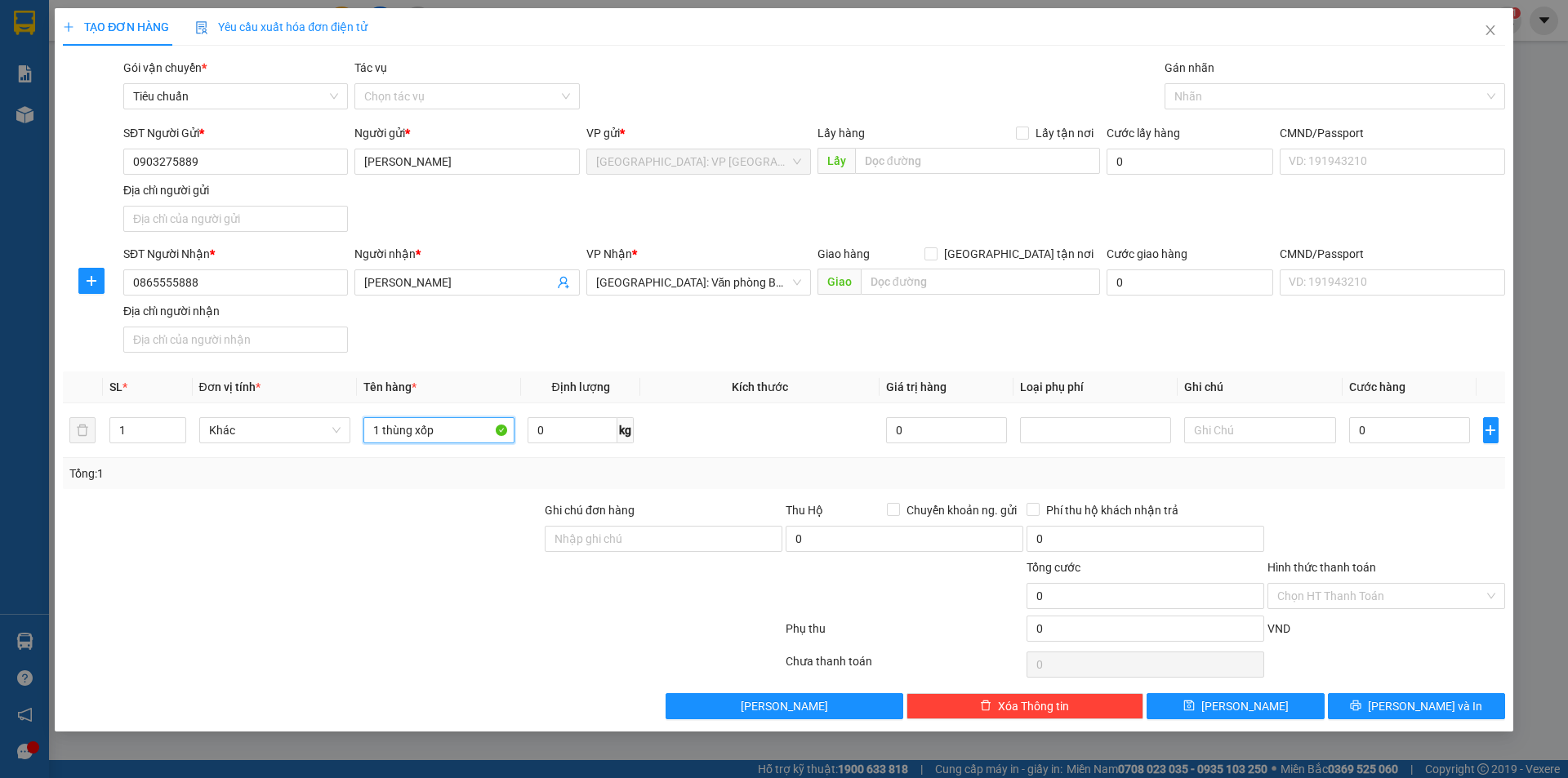
type input "1 thùng xốp"
click at [1407, 437] on input "0" at bounding box center [1410, 431] width 122 height 26
type input "3"
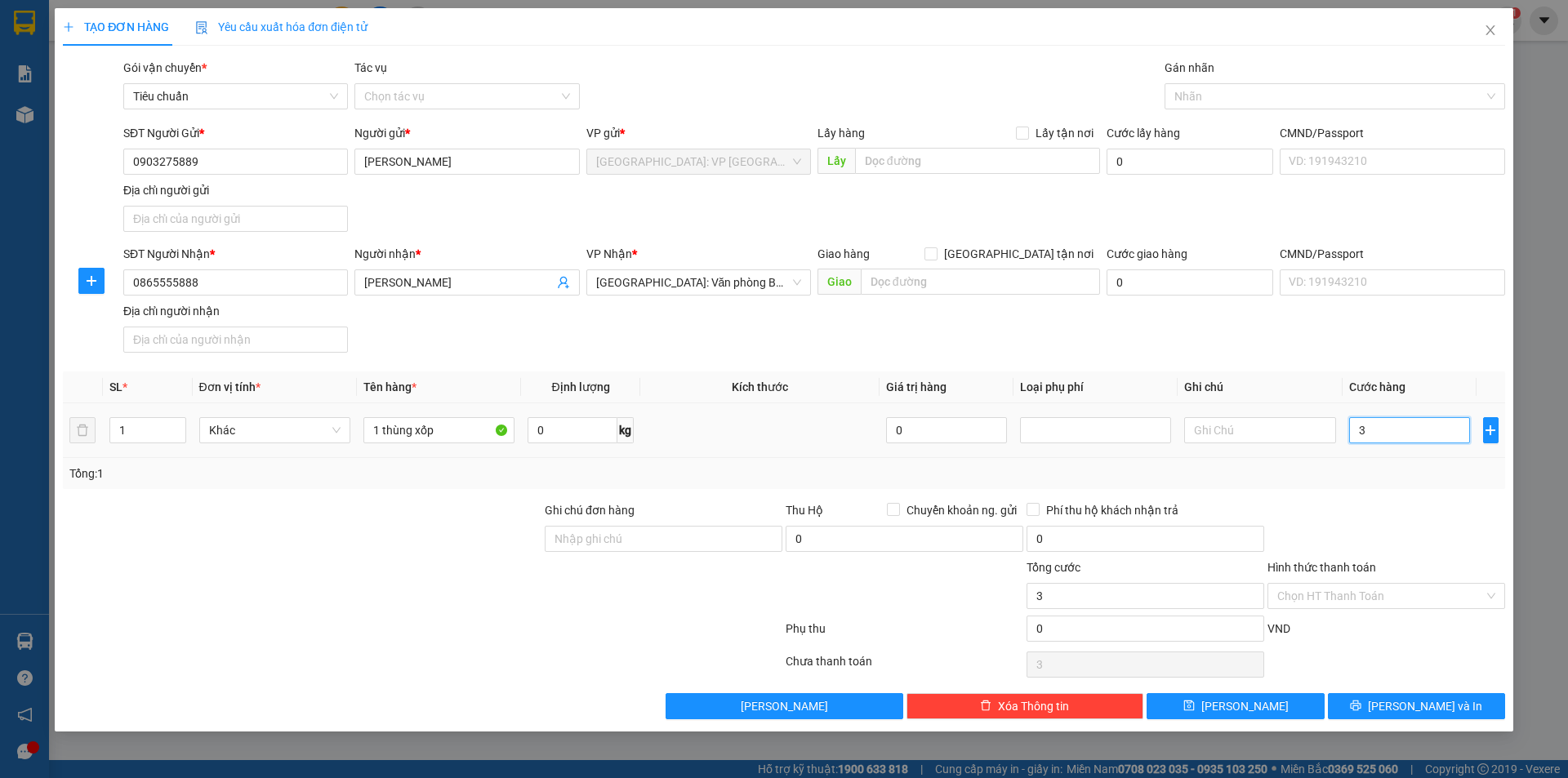
type input "30"
type input "300"
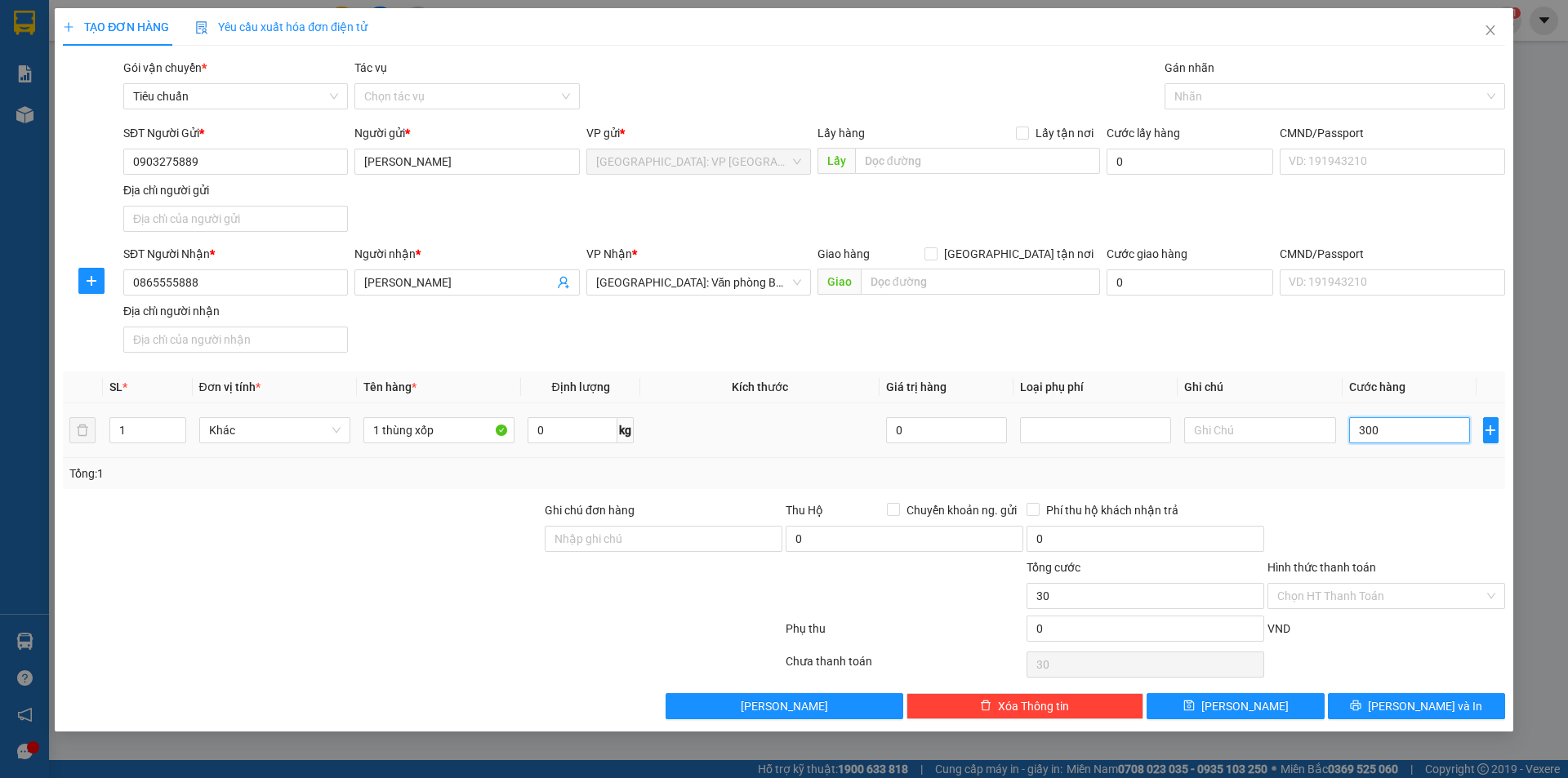
type input "300"
type input "3.000"
type input "30.000"
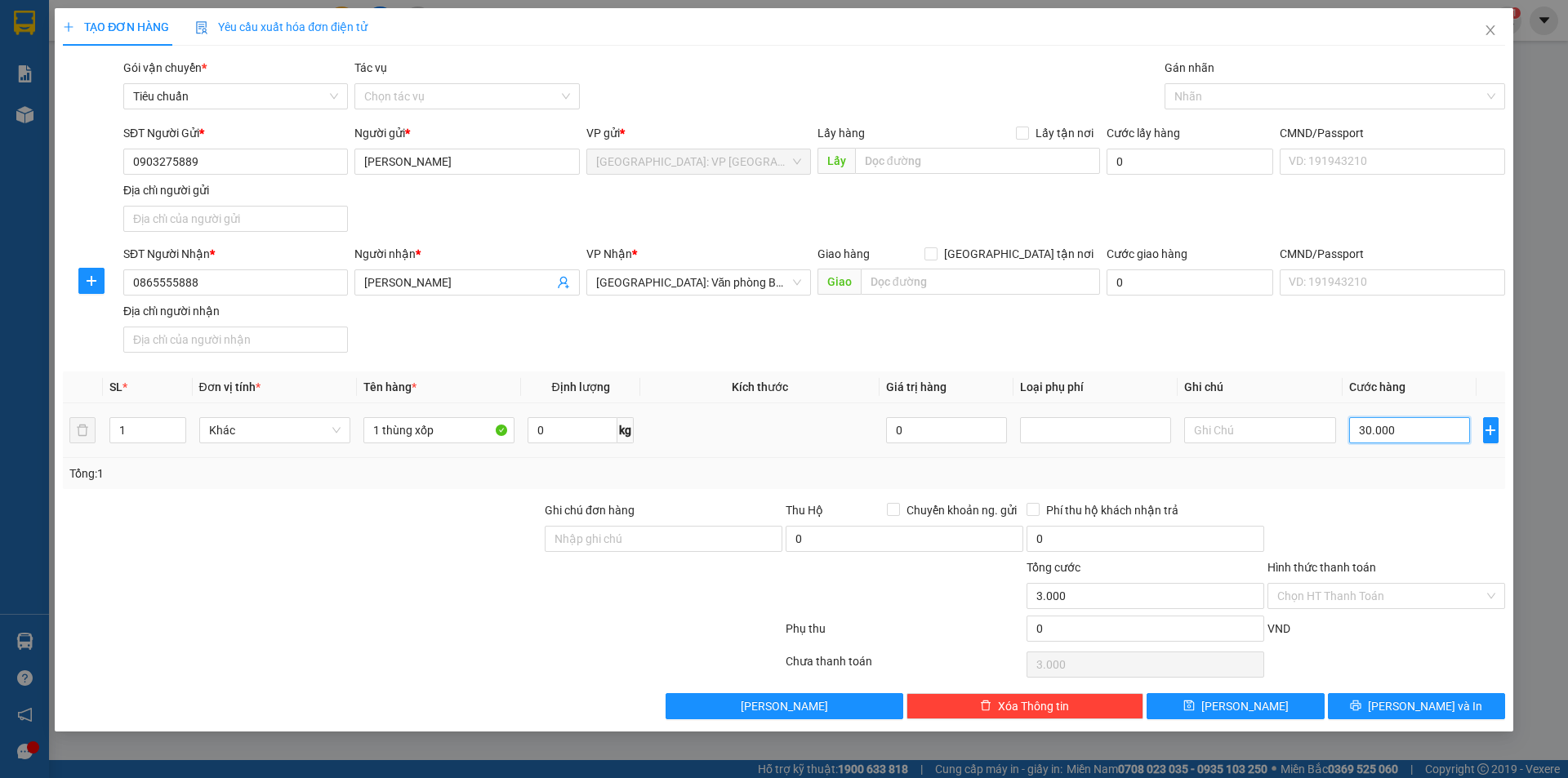
type input "30.000"
click at [1369, 698] on button "[PERSON_NAME] và In" at bounding box center [1416, 706] width 177 height 26
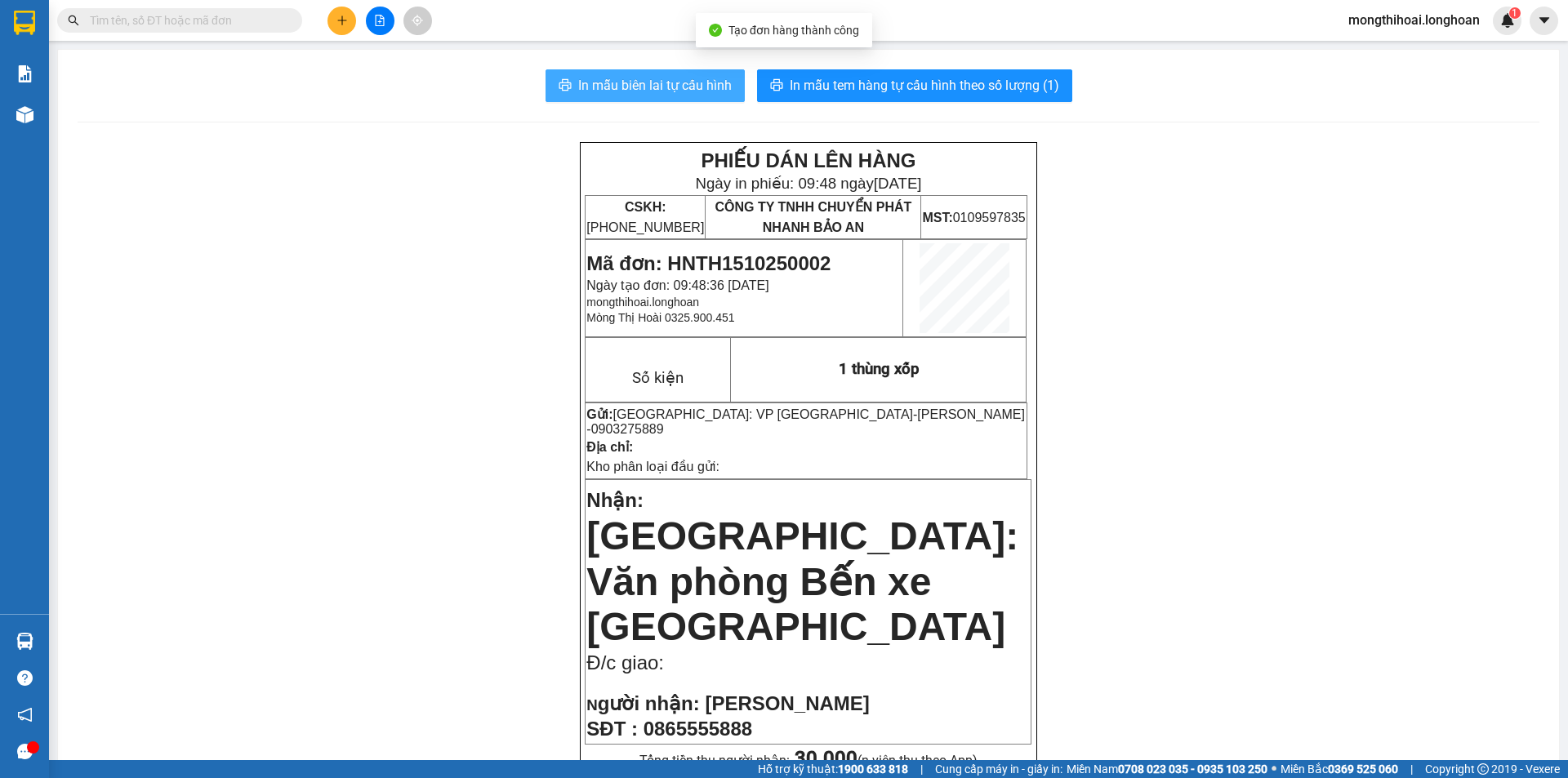
drag, startPoint x: 663, startPoint y: 80, endPoint x: 1242, endPoint y: 247, distance: 602.6
click at [665, 80] on span "In mẫu biên lai tự cấu hình" at bounding box center [655, 85] width 153 height 21
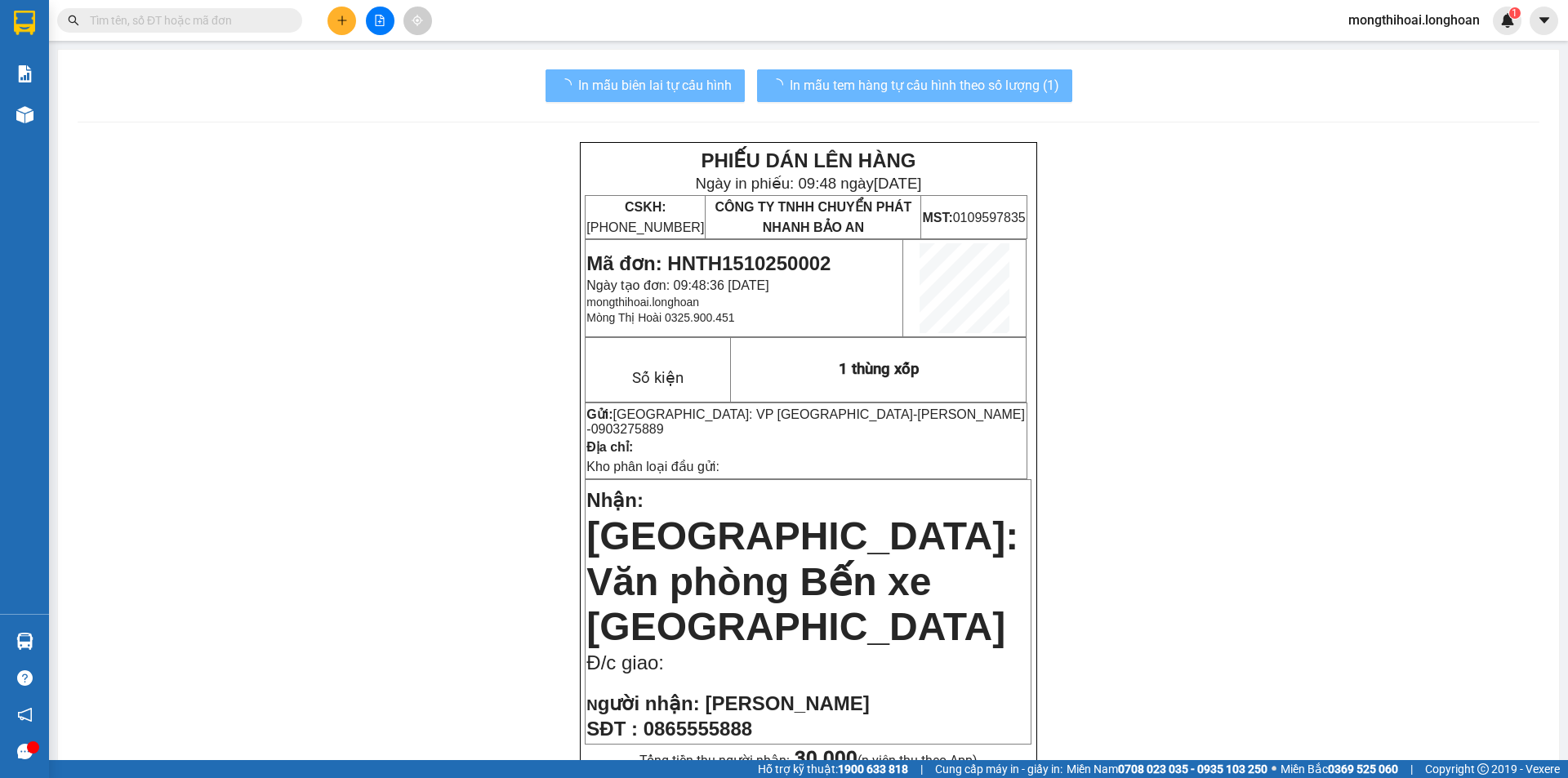
scroll to position [82, 0]
